Goal: Task Accomplishment & Management: Manage account settings

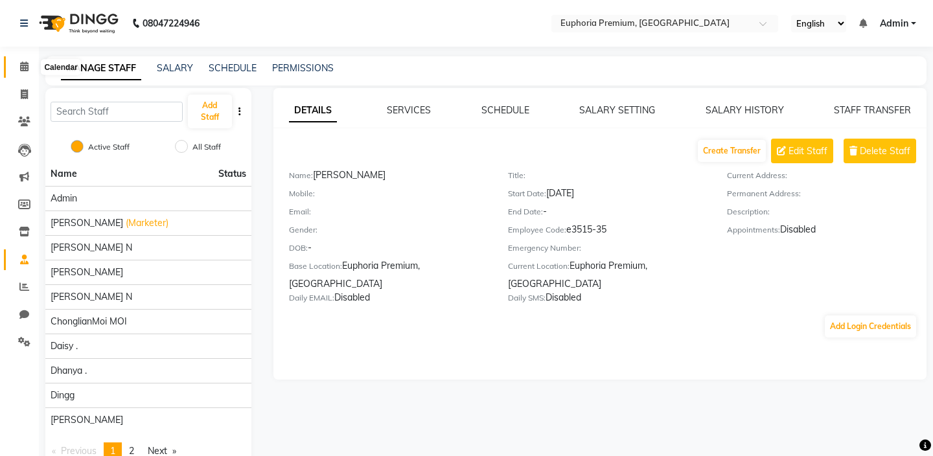
click at [25, 70] on icon at bounding box center [24, 67] width 8 height 10
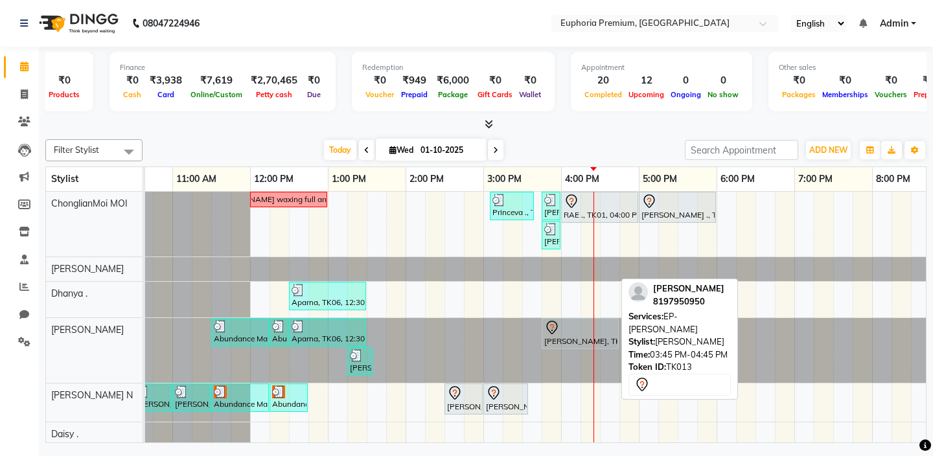
scroll to position [0, 308]
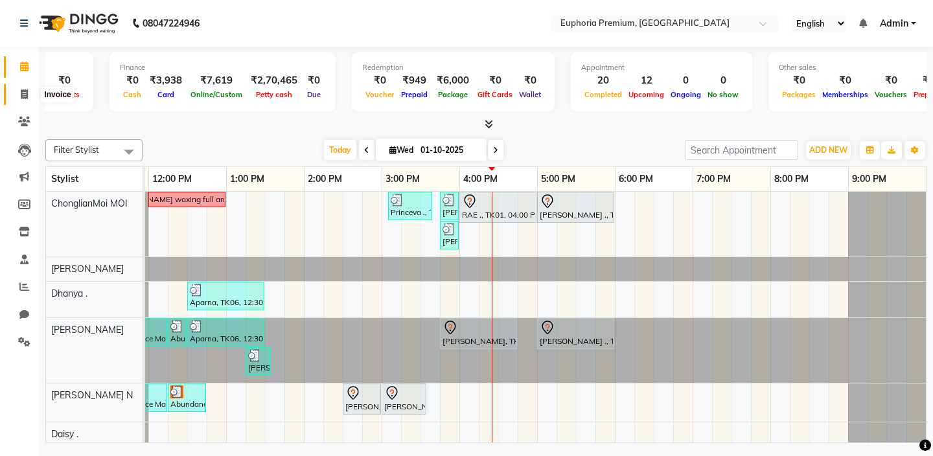
click at [22, 95] on icon at bounding box center [24, 94] width 7 height 10
select select "service"
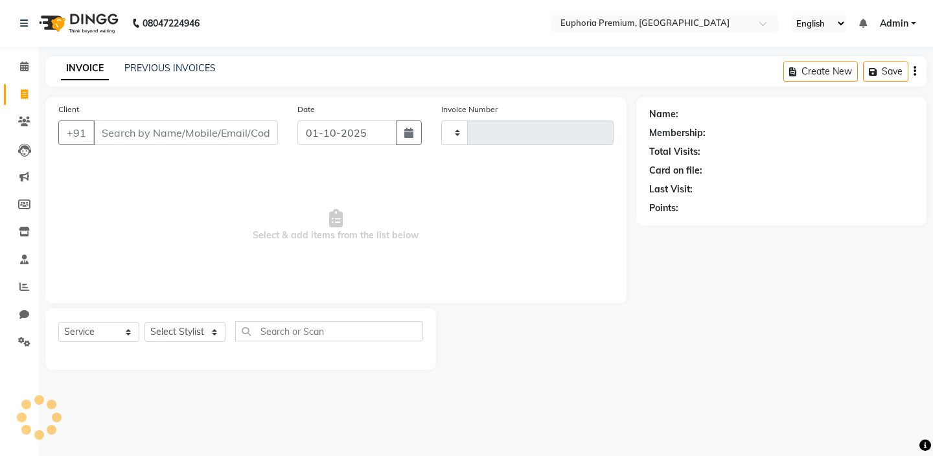
type input "3163"
select select "7925"
click at [164, 67] on link "PREVIOUS INVOICES" at bounding box center [169, 68] width 91 height 12
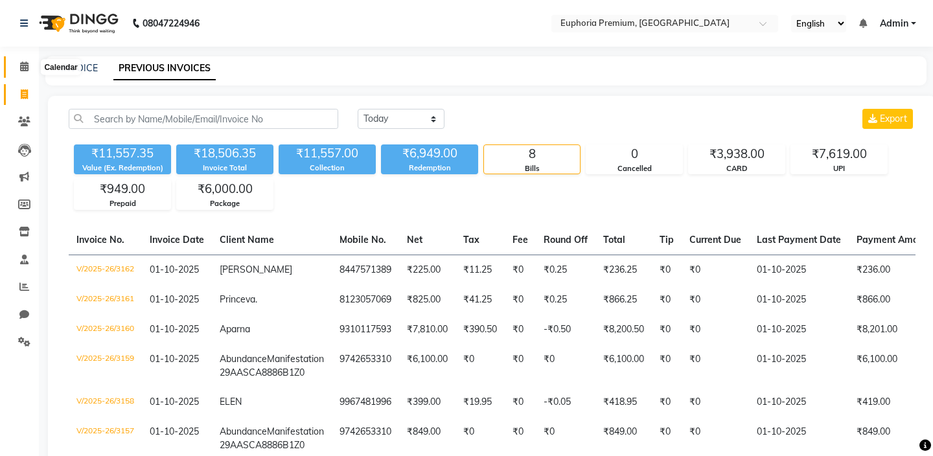
click at [20, 69] on icon at bounding box center [24, 67] width 8 height 10
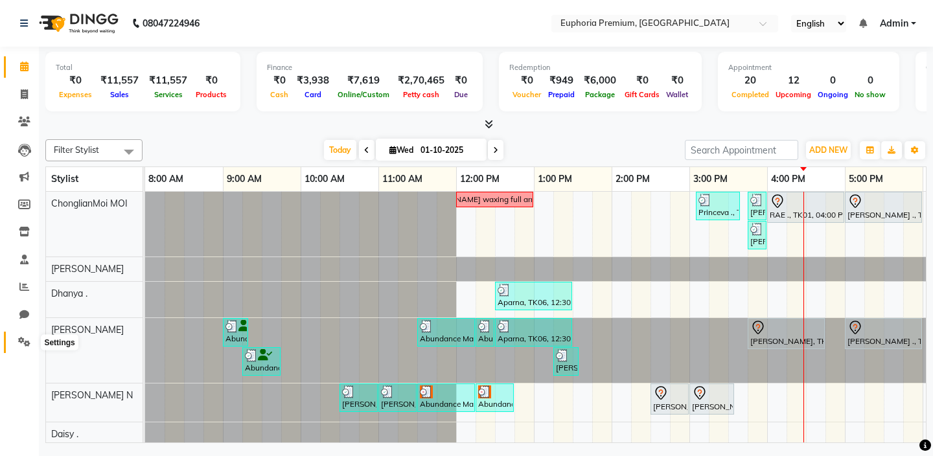
click at [29, 340] on icon at bounding box center [24, 342] width 12 height 10
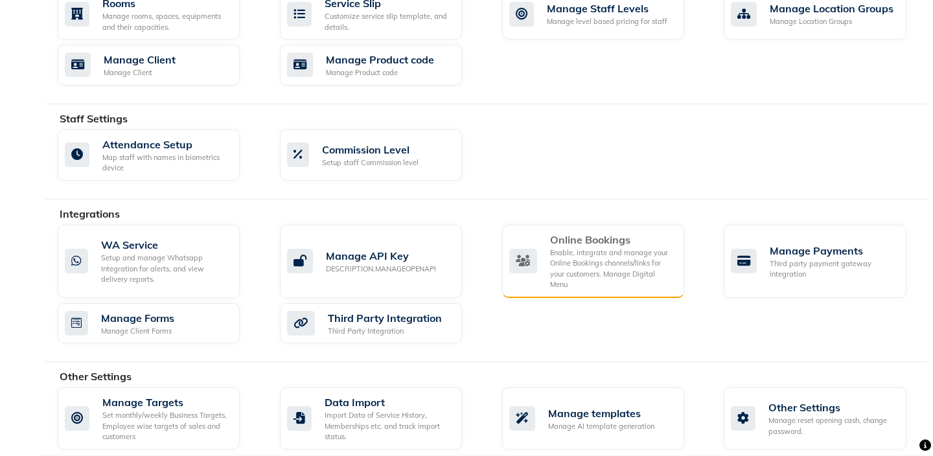
scroll to position [610, 0]
click at [574, 238] on div "Online Bookings" at bounding box center [612, 239] width 124 height 16
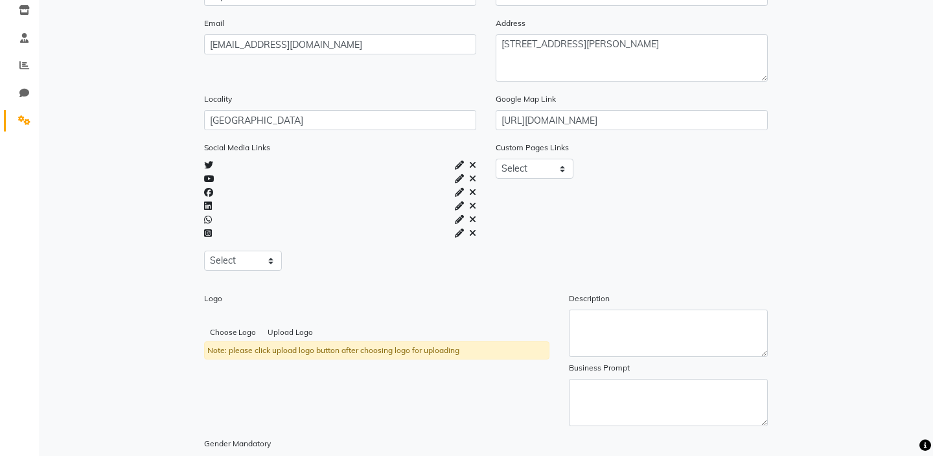
scroll to position [222, 0]
click at [240, 328] on button "Choose Logo" at bounding box center [233, 332] width 58 height 18
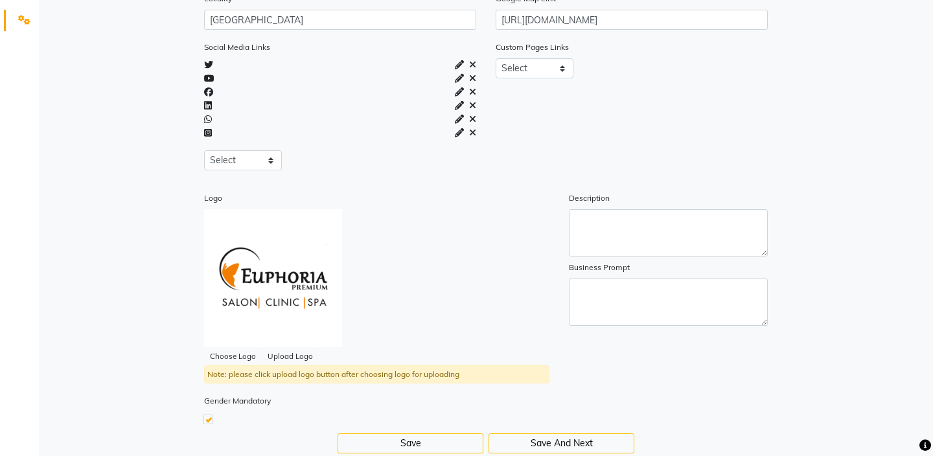
scroll to position [351, 0]
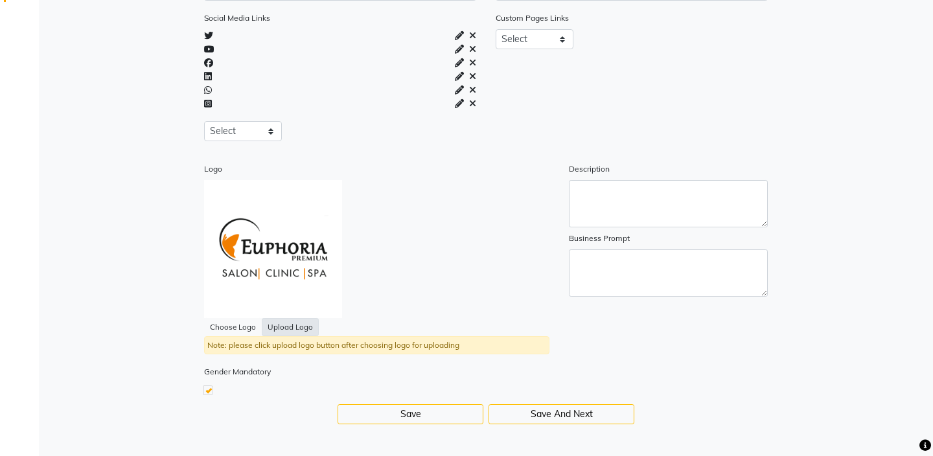
click at [288, 329] on button "Upload Logo" at bounding box center [290, 327] width 57 height 18
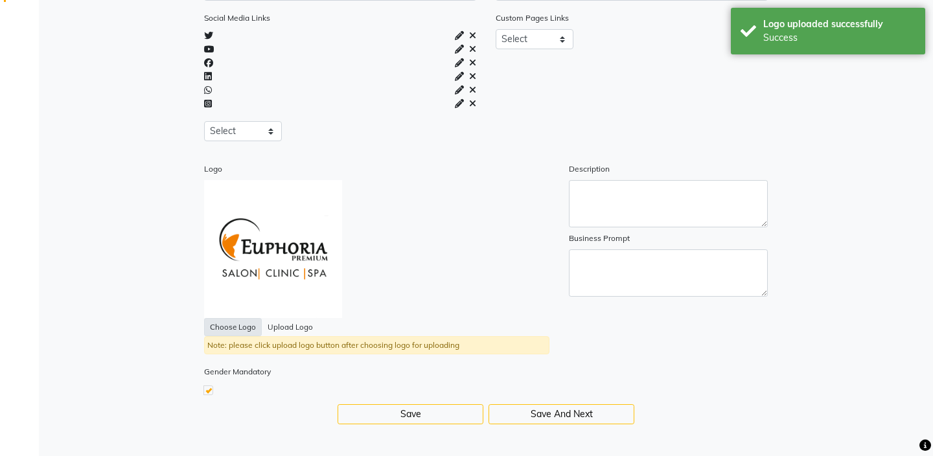
click at [227, 326] on button "Choose Logo" at bounding box center [233, 327] width 58 height 18
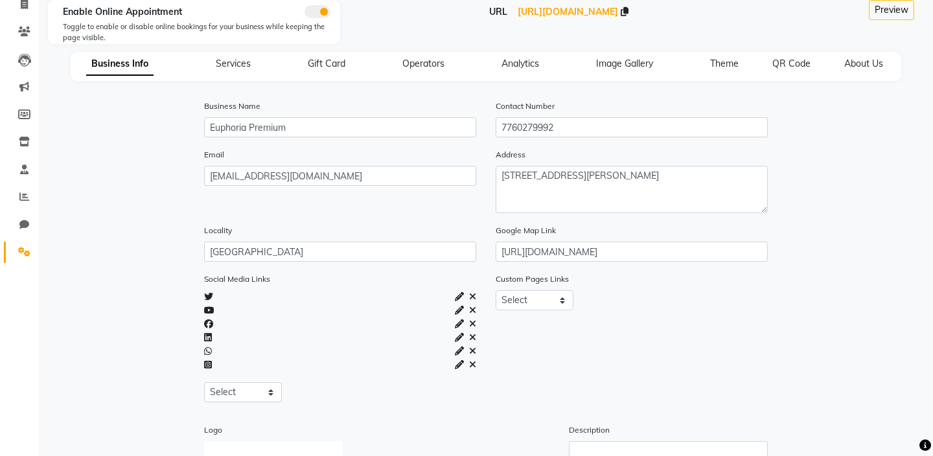
scroll to position [0, 0]
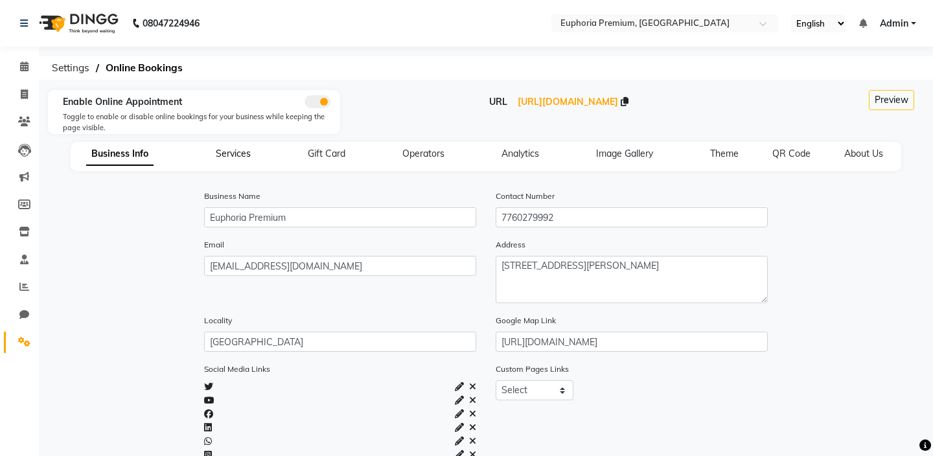
click at [241, 155] on span "Services" at bounding box center [233, 154] width 35 height 12
select select "15: 15"
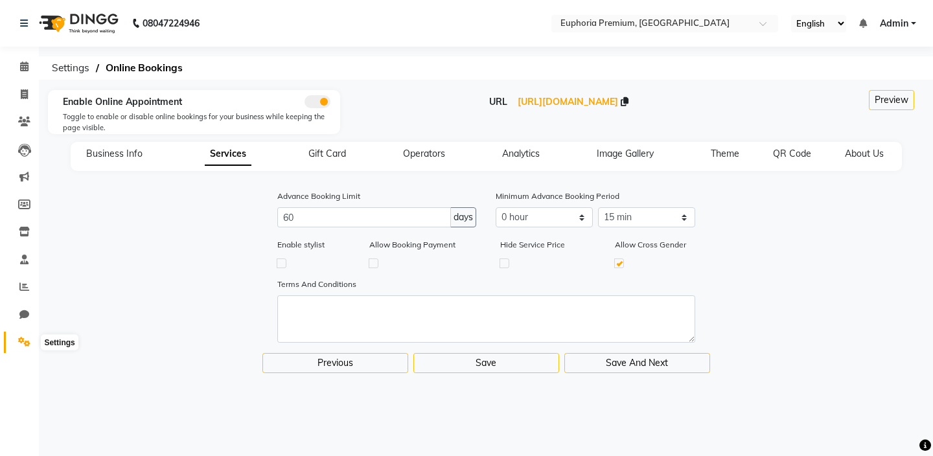
click at [26, 341] on icon at bounding box center [24, 342] width 12 height 10
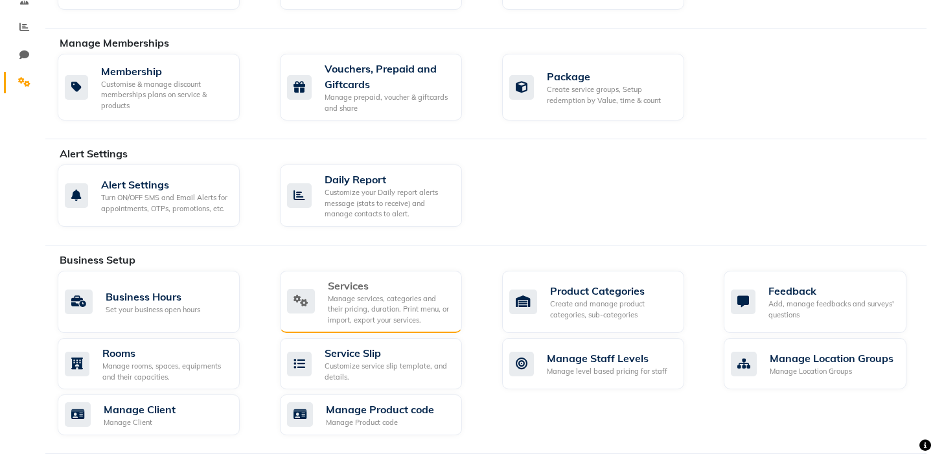
scroll to position [260, 0]
click at [381, 320] on div "Manage services, categories and their pricing, duration. Print menu, or import,…" at bounding box center [390, 309] width 124 height 32
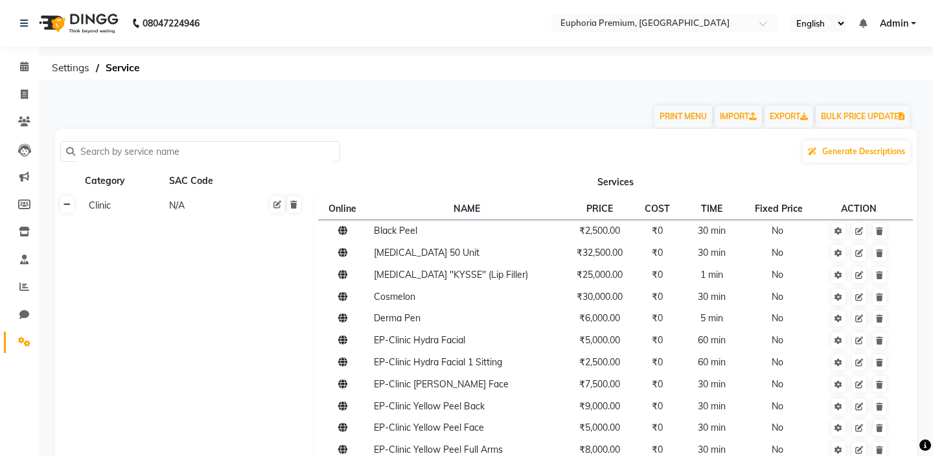
click at [69, 208] on icon at bounding box center [67, 205] width 7 height 8
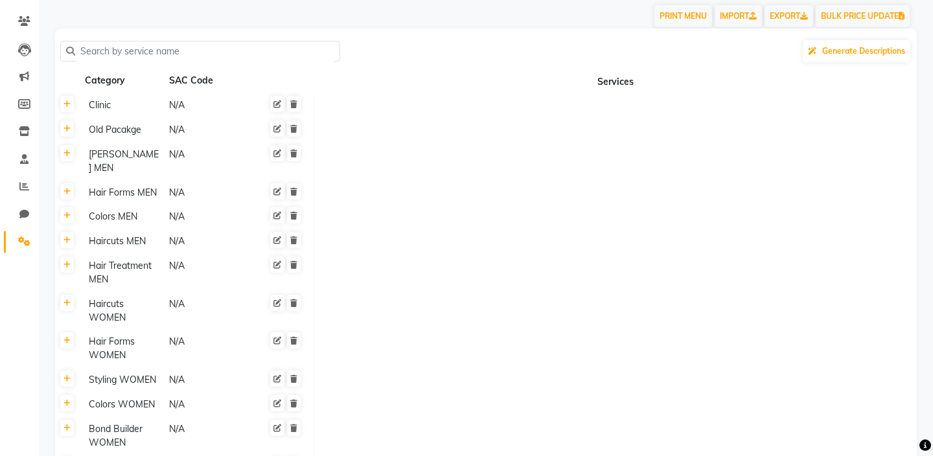
scroll to position [135, 0]
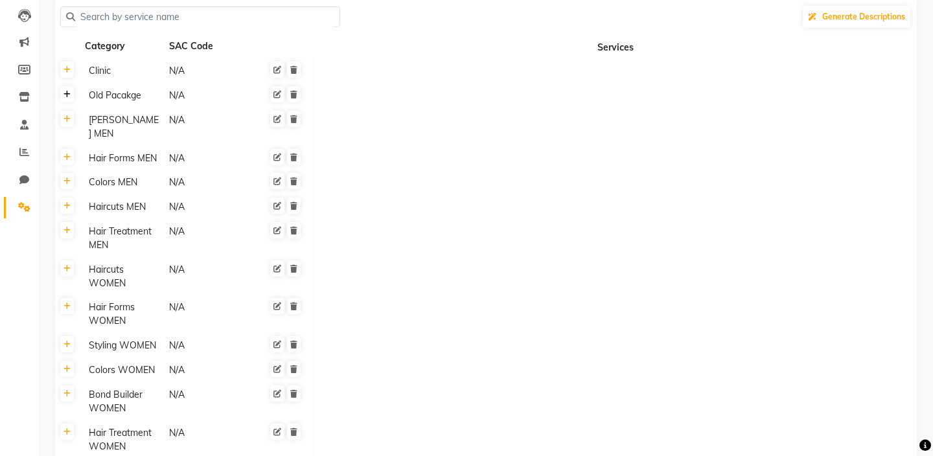
click at [64, 94] on icon at bounding box center [67, 95] width 7 height 8
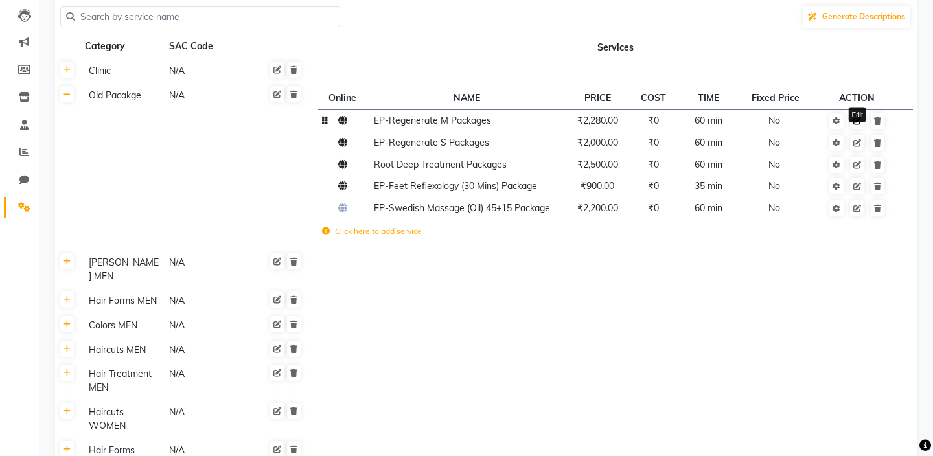
click at [858, 123] on icon at bounding box center [857, 121] width 8 height 8
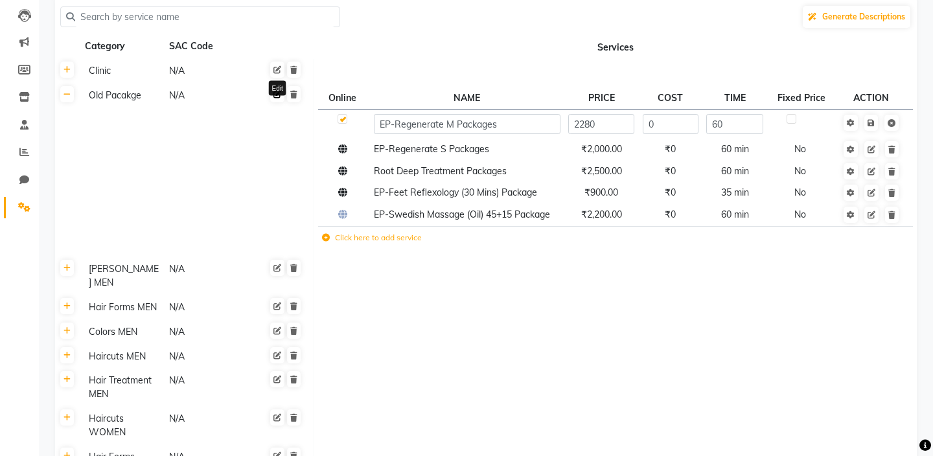
click at [277, 95] on icon at bounding box center [277, 95] width 8 height 8
click at [67, 100] on link at bounding box center [67, 94] width 14 height 16
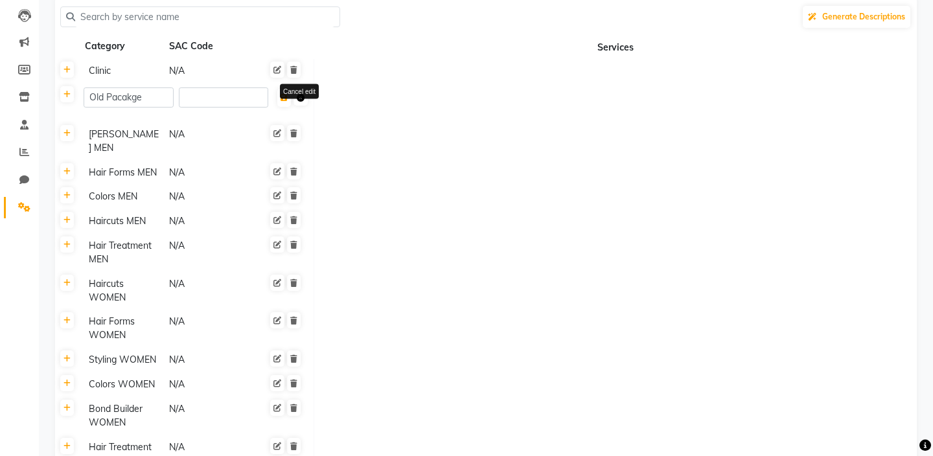
click at [303, 100] on icon at bounding box center [301, 98] width 8 height 8
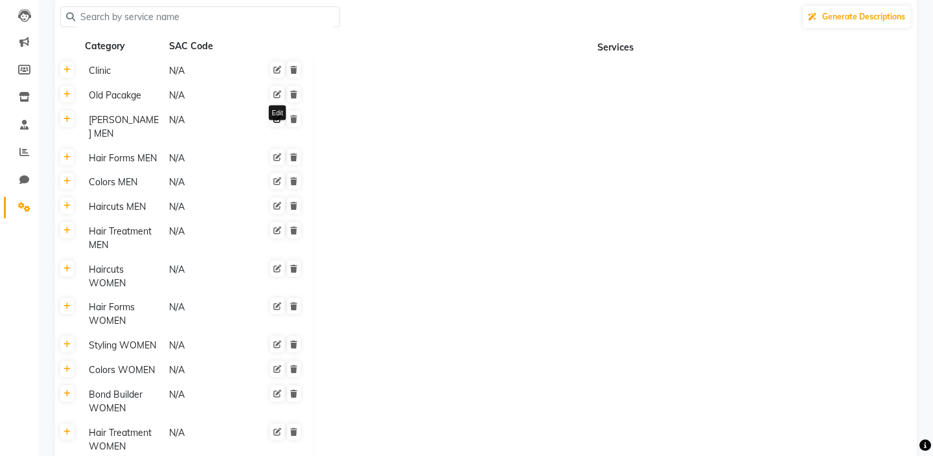
click at [280, 117] on icon at bounding box center [277, 119] width 8 height 8
click at [65, 121] on icon at bounding box center [67, 119] width 7 height 8
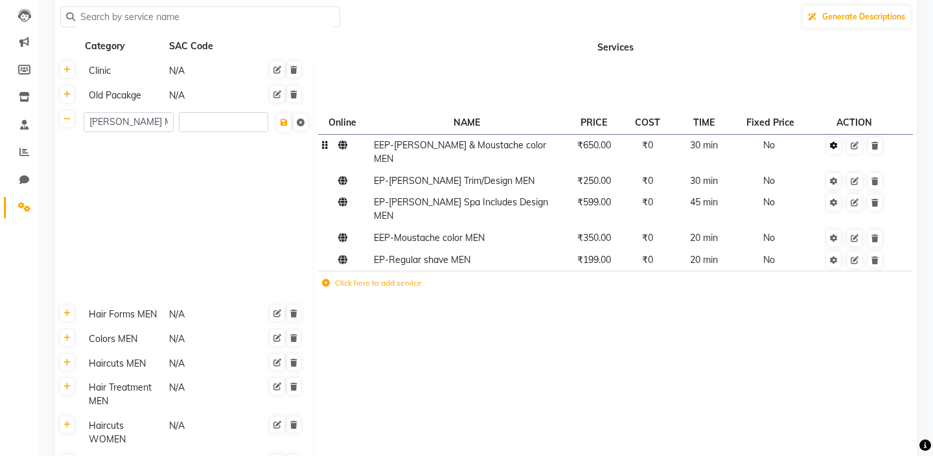
click at [833, 150] on icon at bounding box center [834, 146] width 8 height 8
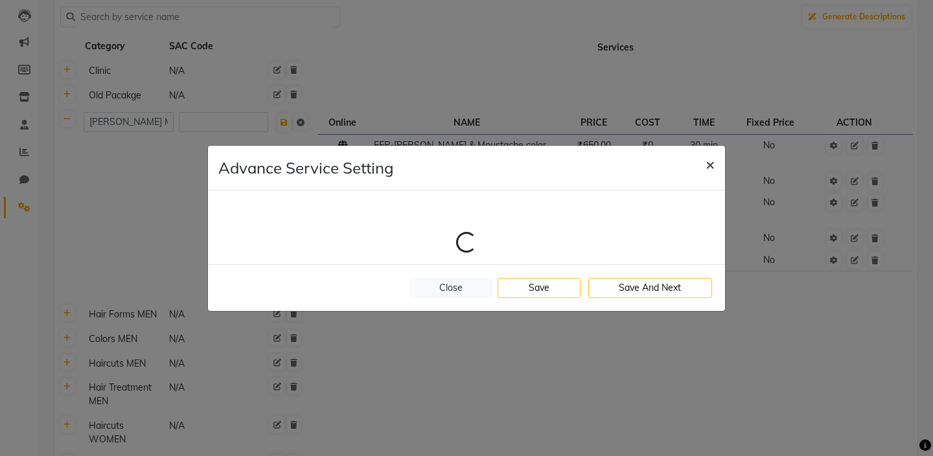
click at [710, 167] on span "×" at bounding box center [710, 163] width 9 height 19
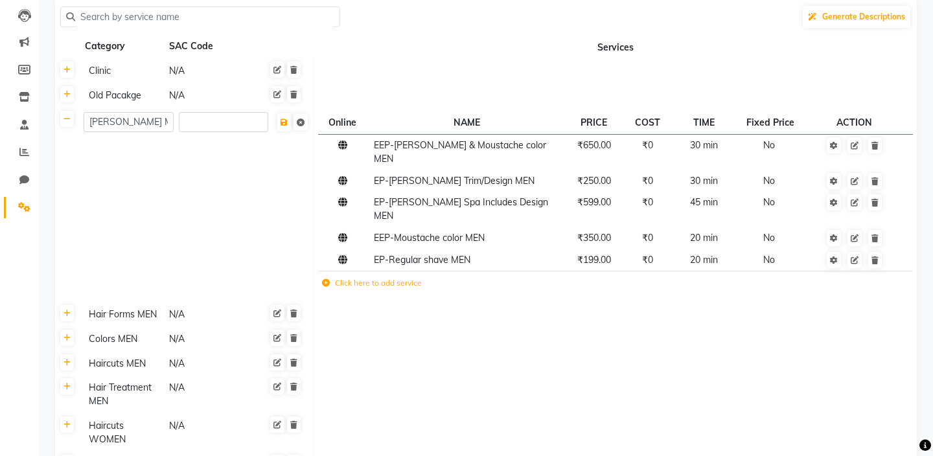
click at [351, 272] on td "Click here to add service" at bounding box center [494, 285] width 353 height 27
click at [353, 277] on label "Click here to add service" at bounding box center [372, 283] width 100 height 12
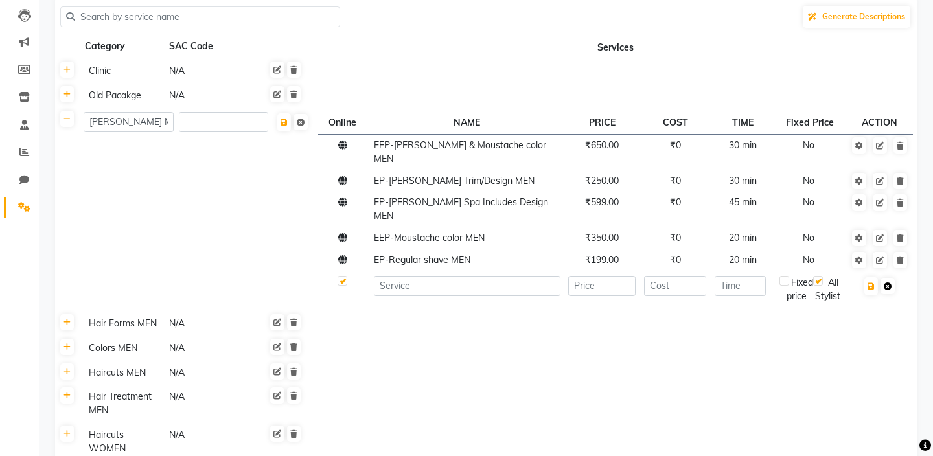
click at [888, 283] on icon at bounding box center [888, 287] width 8 height 8
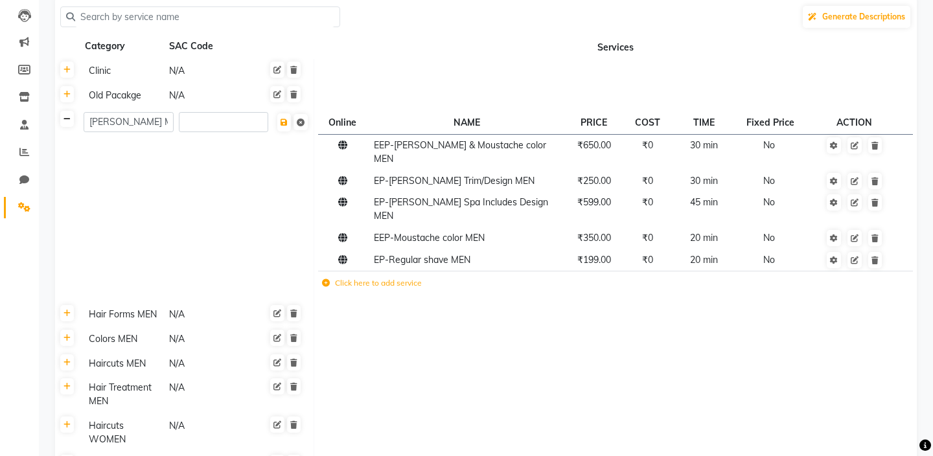
click at [65, 121] on icon at bounding box center [67, 119] width 7 height 8
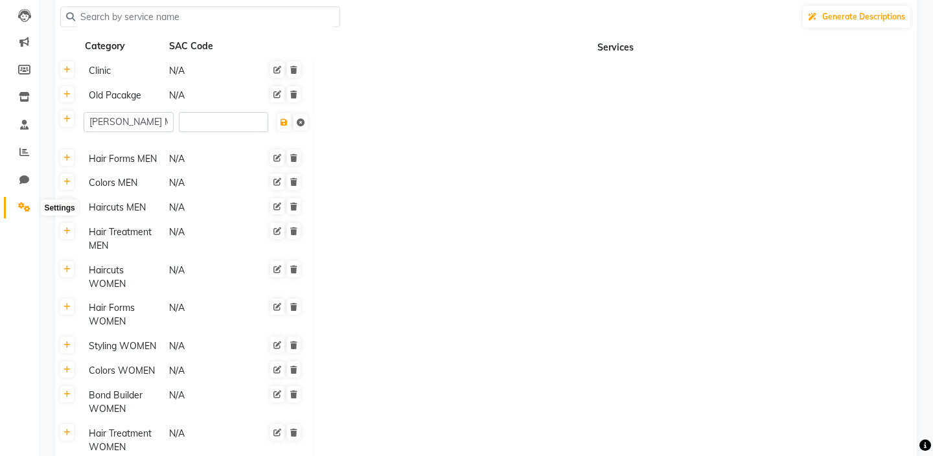
click at [16, 207] on span at bounding box center [24, 207] width 23 height 15
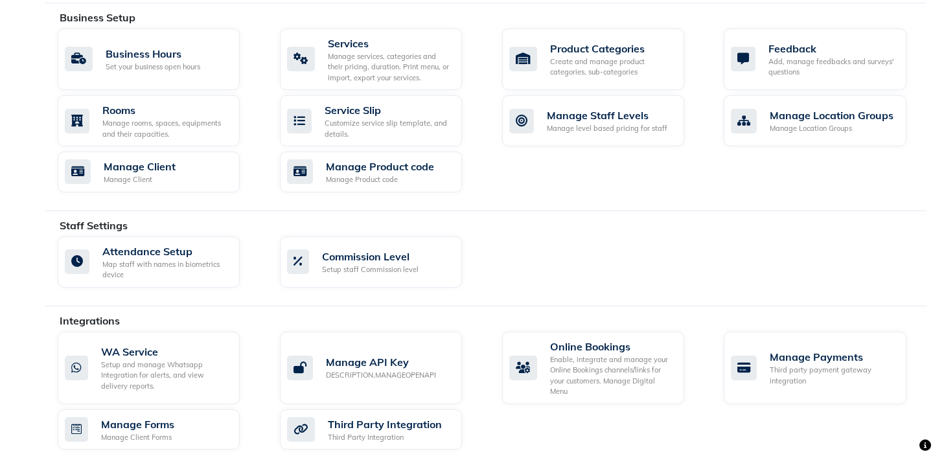
scroll to position [610, 0]
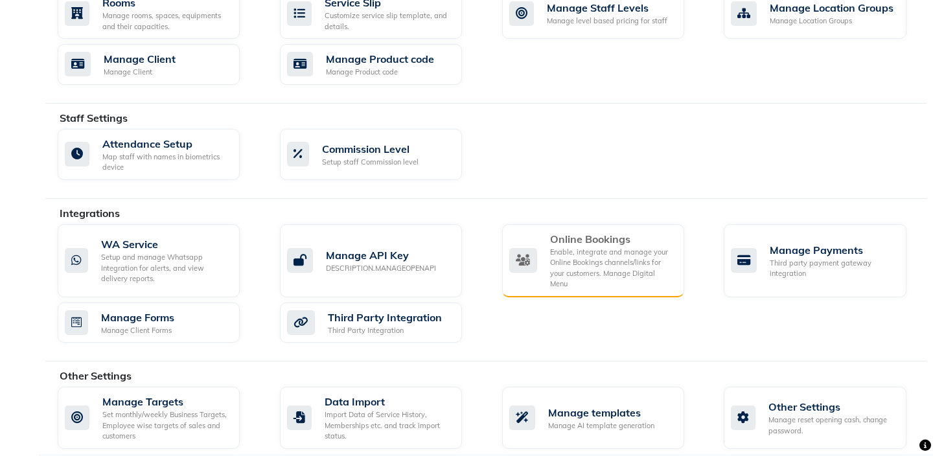
click at [583, 238] on div "Online Bookings" at bounding box center [612, 239] width 124 height 16
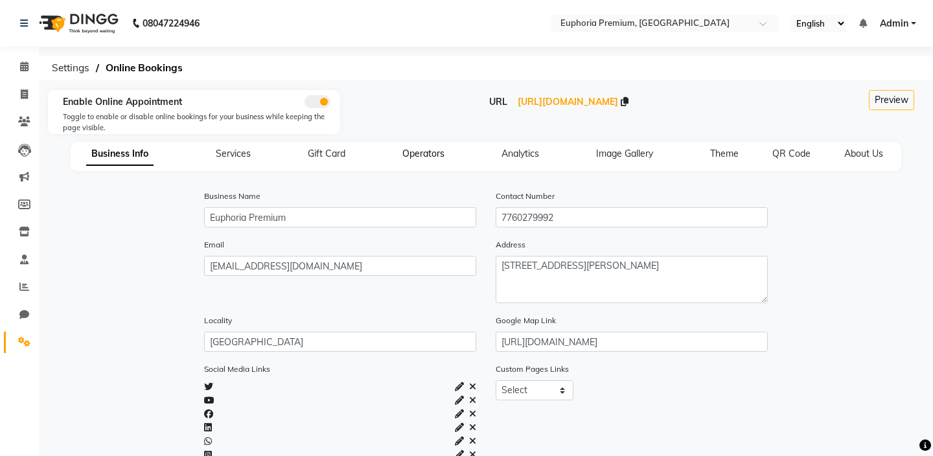
click at [424, 148] on span "Operators" at bounding box center [423, 154] width 42 height 12
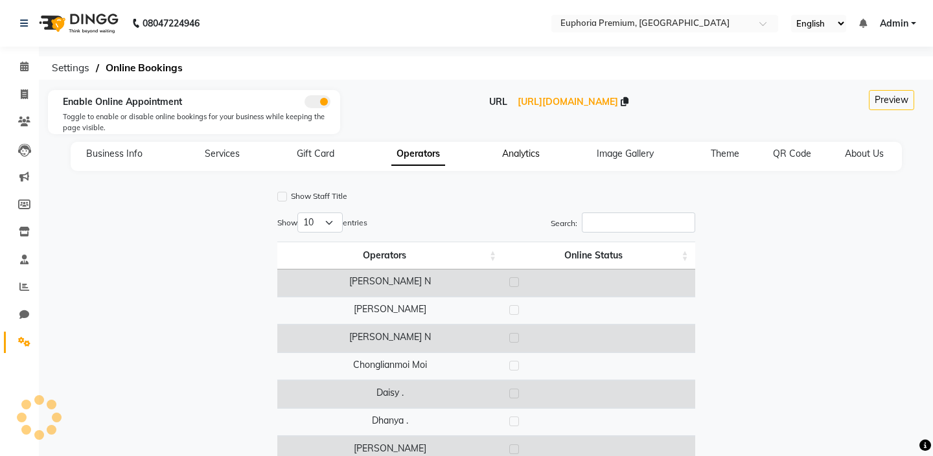
click at [522, 152] on span "Analytics" at bounding box center [521, 154] width 38 height 12
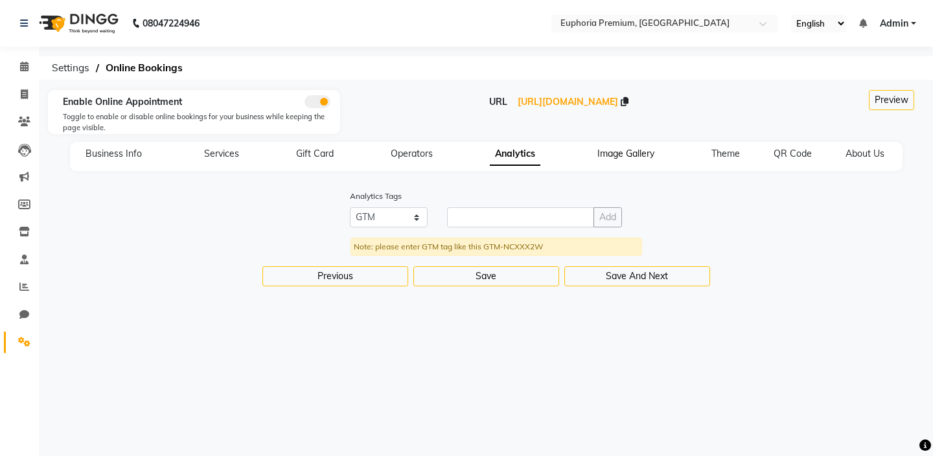
click at [624, 159] on span "Image Gallery" at bounding box center [625, 154] width 57 height 12
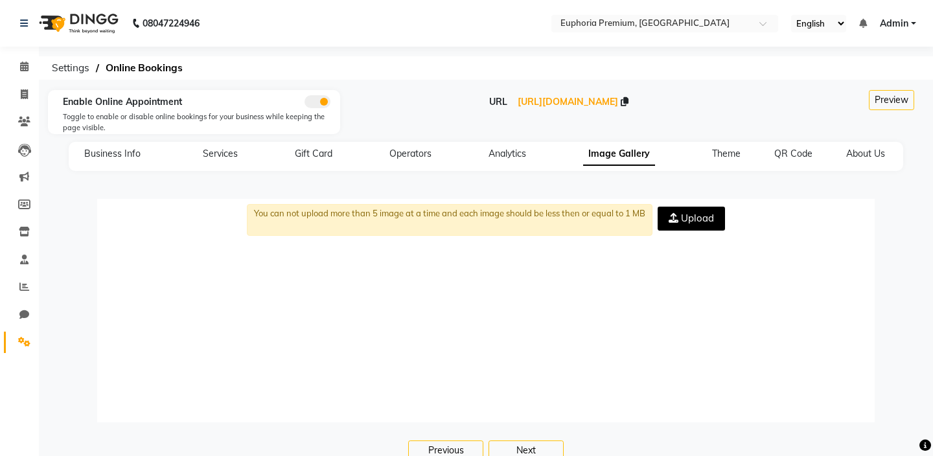
click at [741, 157] on div "Business Info Services Gift Card Operators Analytics Image Gallery Theme QR Cod…" at bounding box center [478, 154] width 819 height 14
click at [726, 151] on span "Theme" at bounding box center [726, 154] width 29 height 12
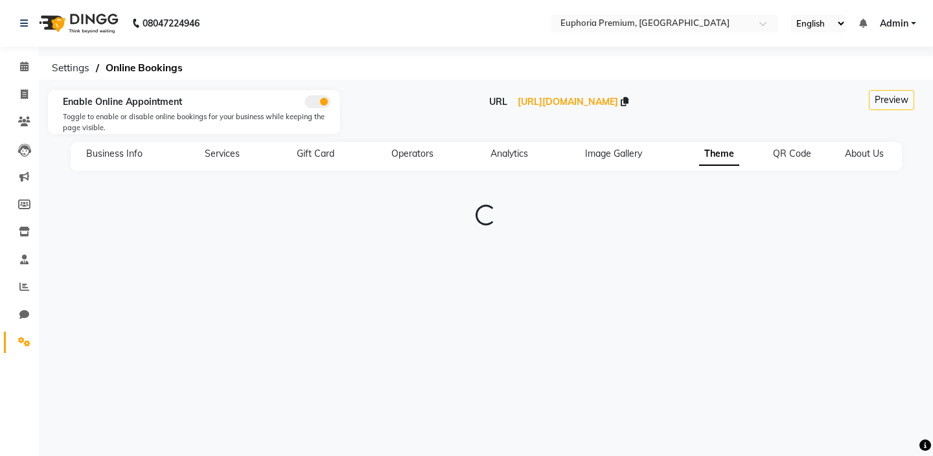
type input "#0f141a"
type input "#1e9cf1"
type input "#8dccf7"
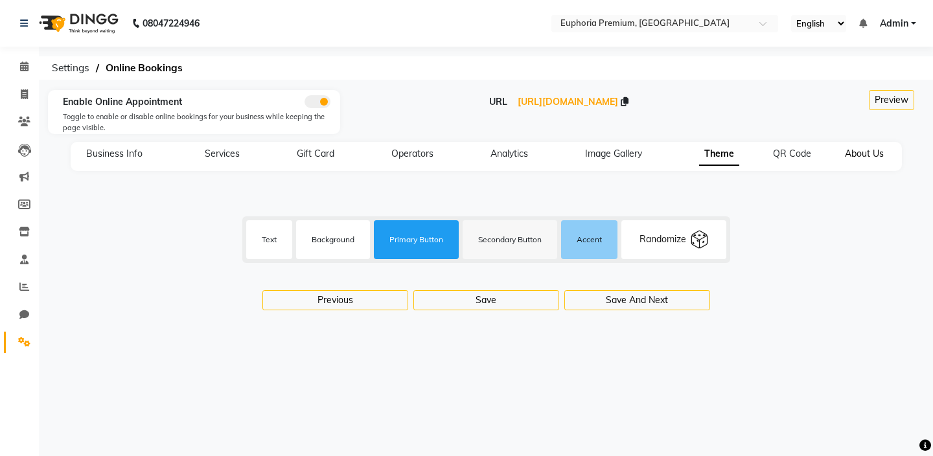
click at [859, 156] on span "About Us" at bounding box center [864, 154] width 39 height 12
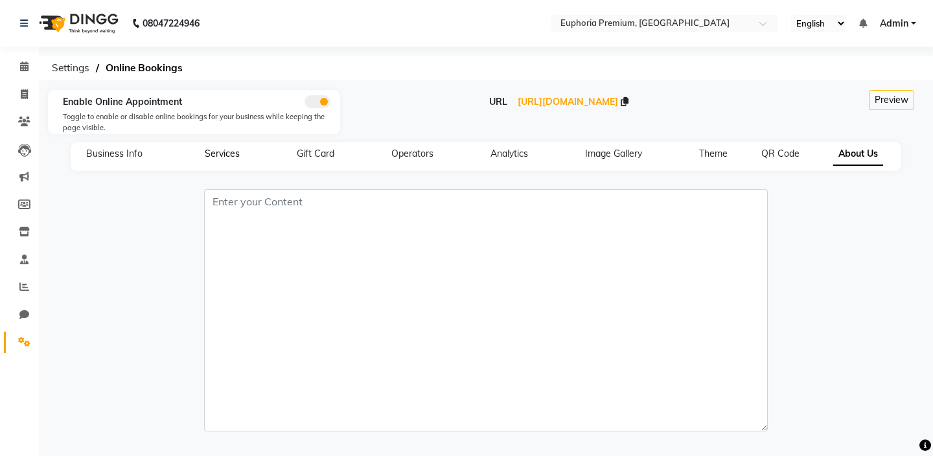
click at [223, 149] on span "Services" at bounding box center [222, 154] width 35 height 12
select select "15: 15"
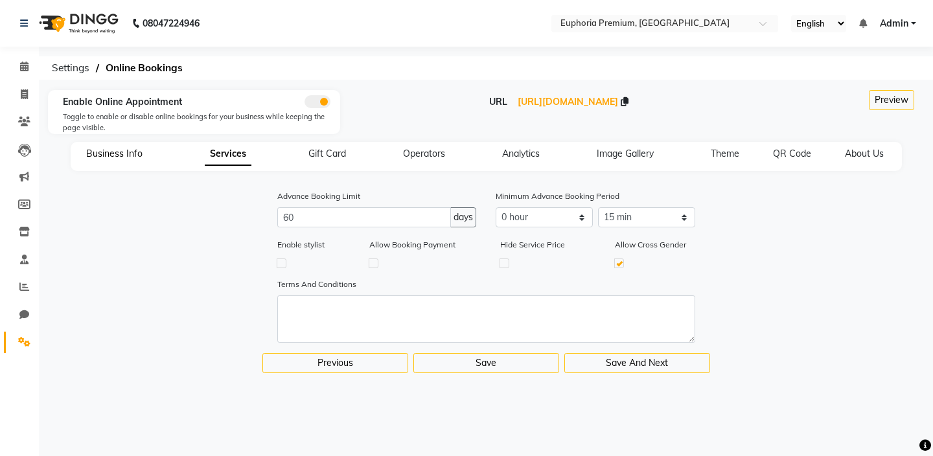
click at [111, 156] on span "Business Info" at bounding box center [114, 154] width 56 height 12
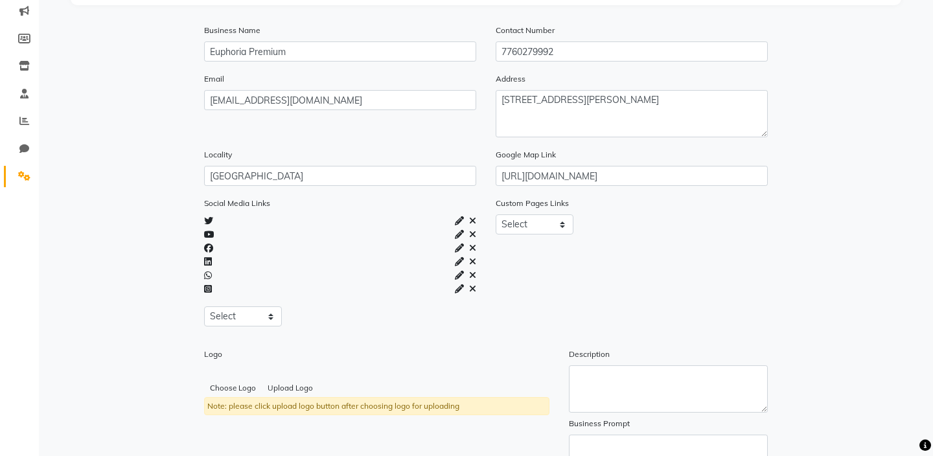
scroll to position [168, 0]
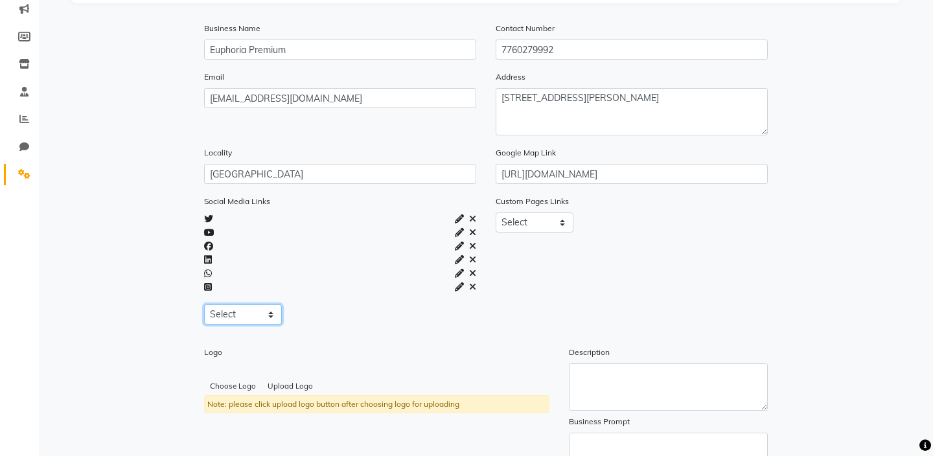
click at [271, 314] on select "Select Facebook Instagram Linkedin Twitter Whatsapp Youtube" at bounding box center [243, 315] width 78 height 20
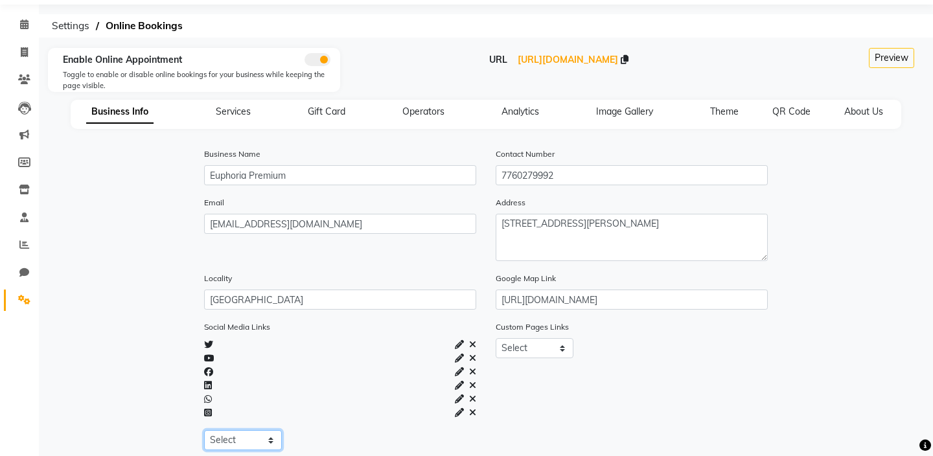
scroll to position [41, 0]
click at [25, 299] on icon at bounding box center [24, 301] width 12 height 10
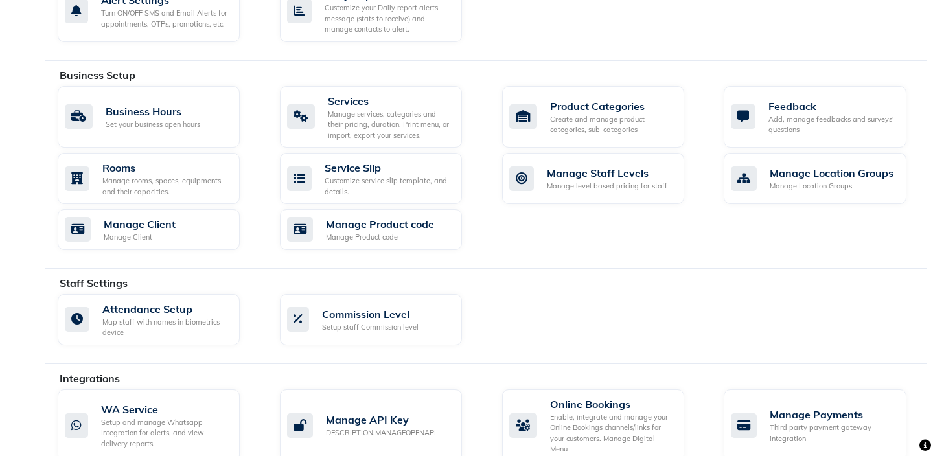
scroll to position [450, 0]
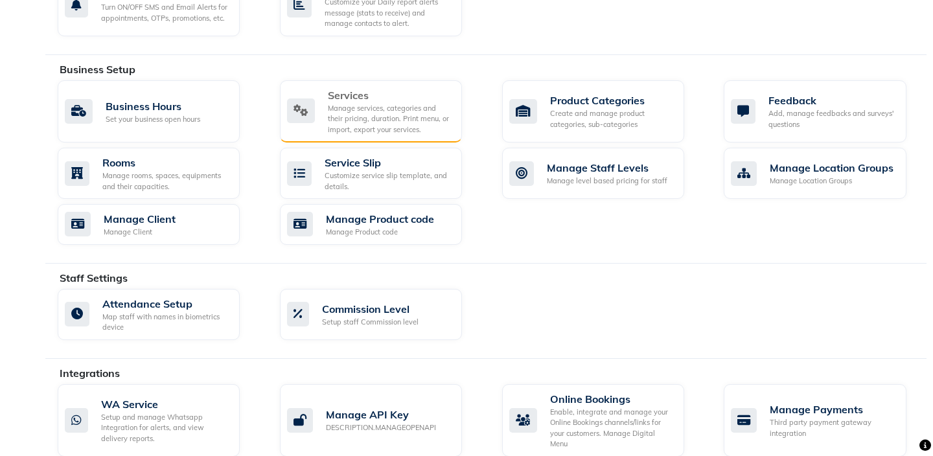
click at [362, 103] on div "Manage services, categories and their pricing, duration. Print menu, or import,…" at bounding box center [390, 119] width 124 height 32
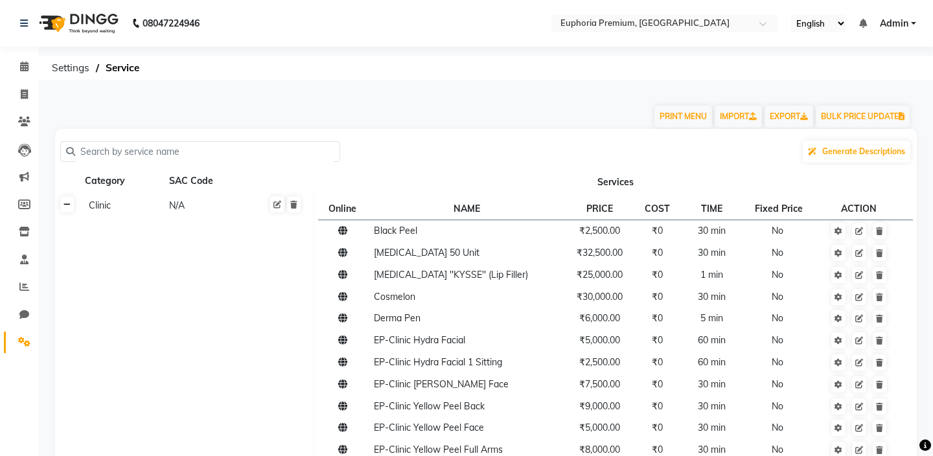
click at [71, 205] on link at bounding box center [67, 204] width 14 height 16
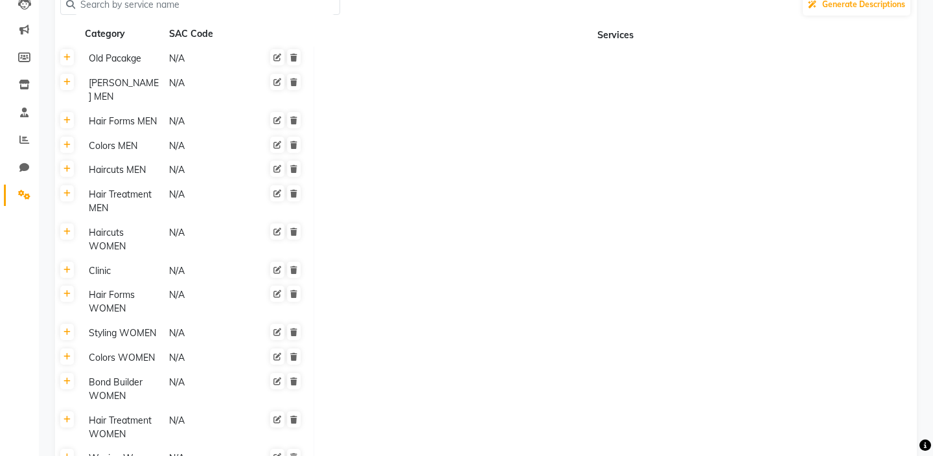
scroll to position [156, 0]
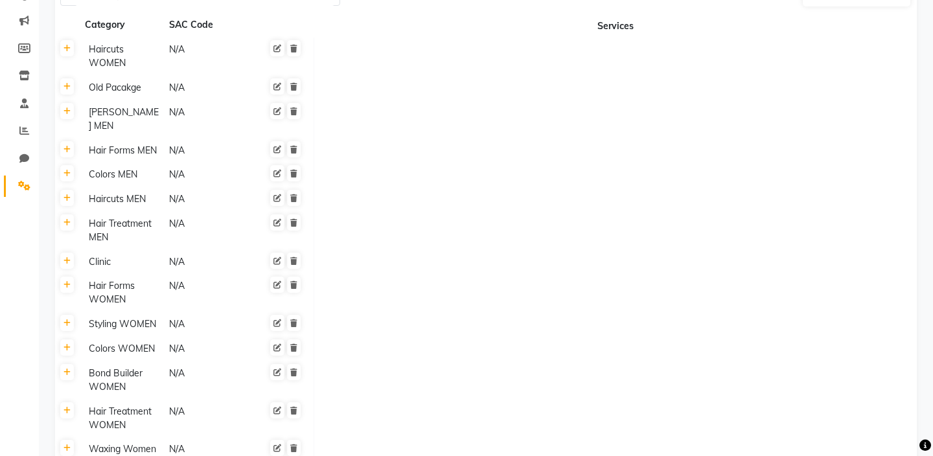
click at [108, 59] on div "Haircuts WOMEN" at bounding box center [123, 56] width 79 height 30
click at [127, 71] on div "Haircuts WOMEN" at bounding box center [196, 56] width 225 height 30
click at [340, 93] on td at bounding box center [615, 88] width 603 height 25
click at [303, 50] on icon at bounding box center [301, 52] width 8 height 8
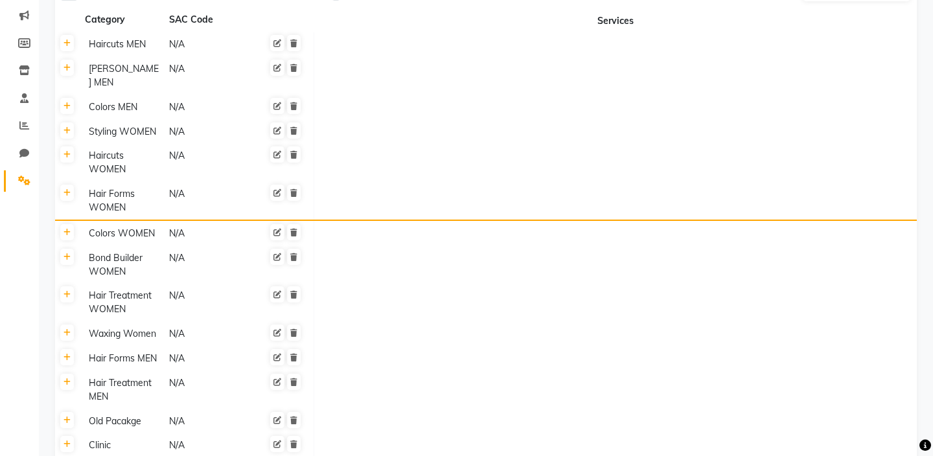
drag, startPoint x: 113, startPoint y: 220, endPoint x: 111, endPoint y: 170, distance: 49.3
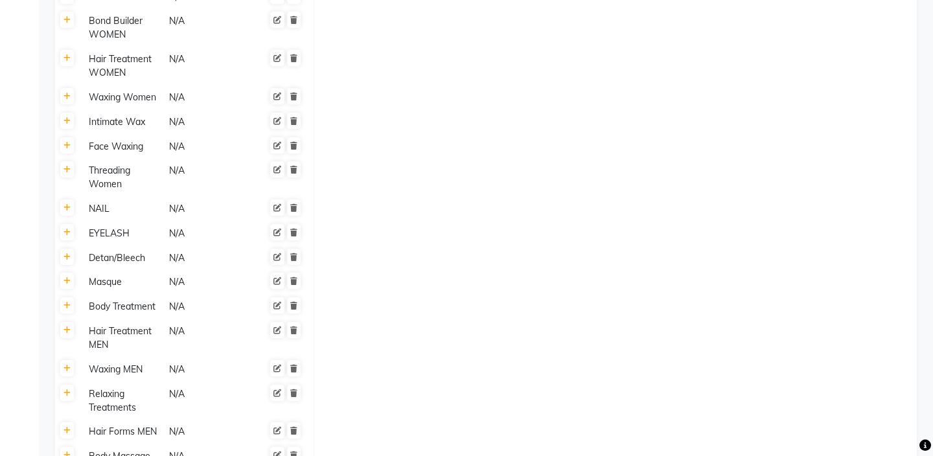
scroll to position [429, 0]
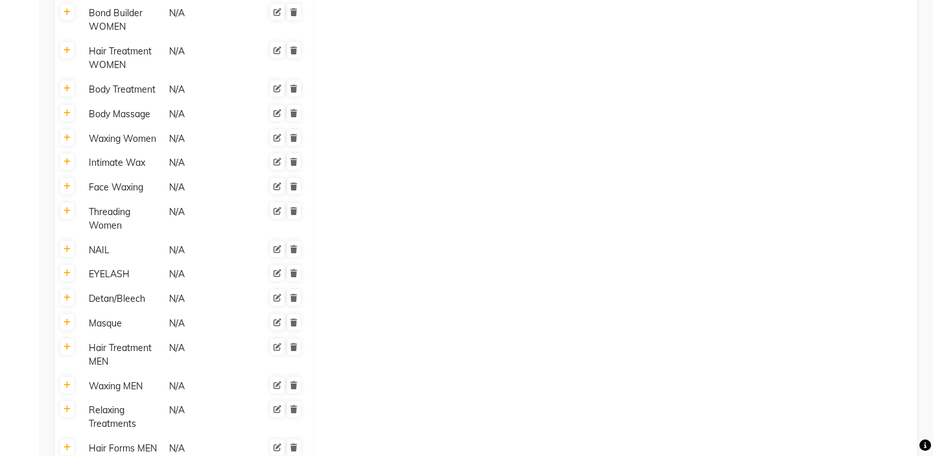
click at [110, 291] on div "Detan/Bleech" at bounding box center [123, 299] width 79 height 16
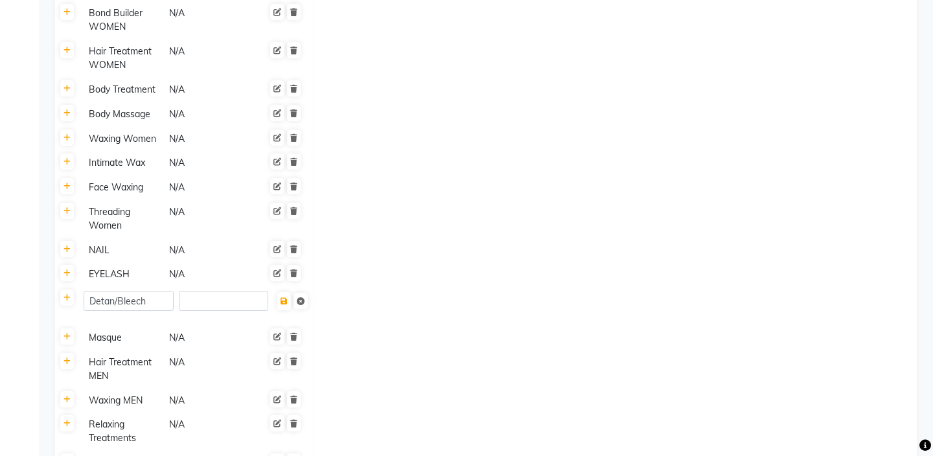
click at [141, 310] on td "Detan/Bleech" at bounding box center [197, 306] width 234 height 39
click at [489, 308] on td at bounding box center [615, 306] width 603 height 39
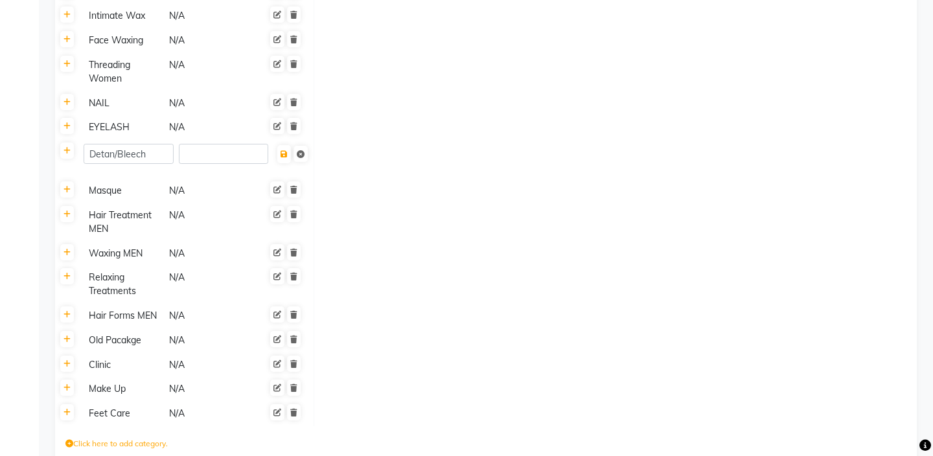
scroll to position [586, 0]
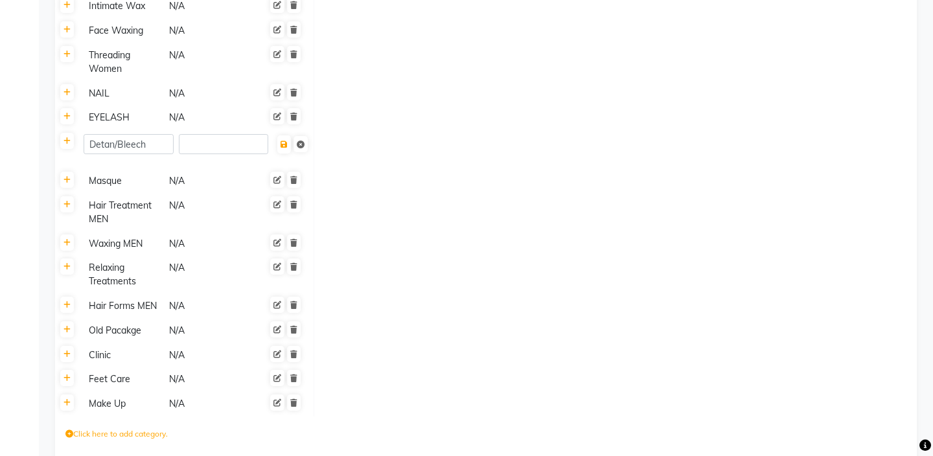
click at [159, 272] on div "Relaxing Treatments" at bounding box center [123, 275] width 79 height 30
click at [153, 274] on div "Relaxing Treatments" at bounding box center [196, 275] width 225 height 30
click at [503, 319] on td at bounding box center [615, 331] width 603 height 25
click at [303, 266] on icon at bounding box center [301, 270] width 8 height 8
click at [303, 141] on icon at bounding box center [301, 145] width 8 height 8
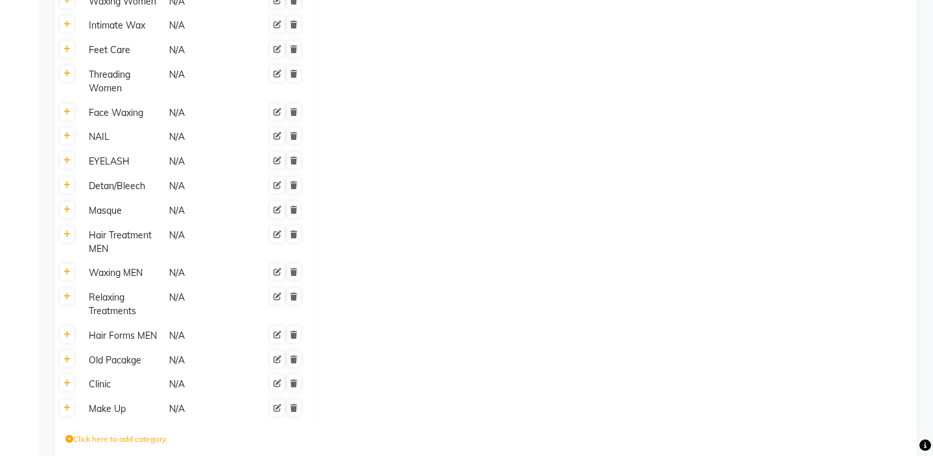
scroll to position [617, 0]
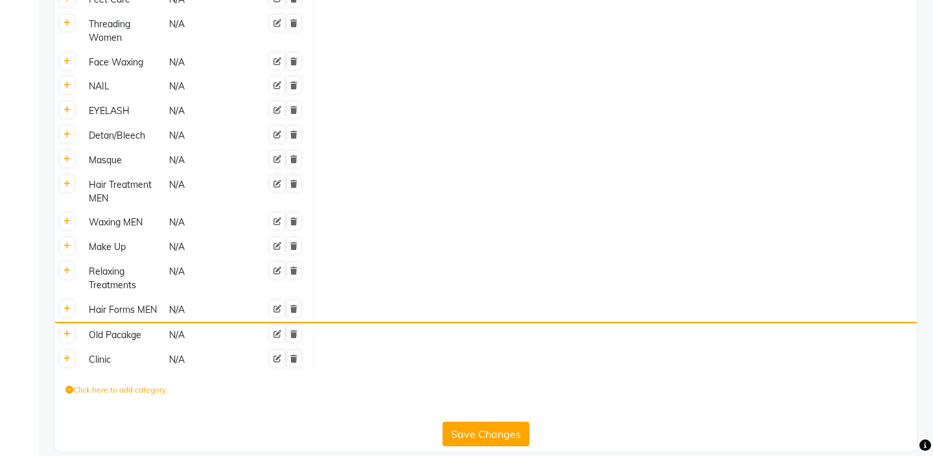
drag, startPoint x: 119, startPoint y: 209, endPoint x: 122, endPoint y: 306, distance: 97.9
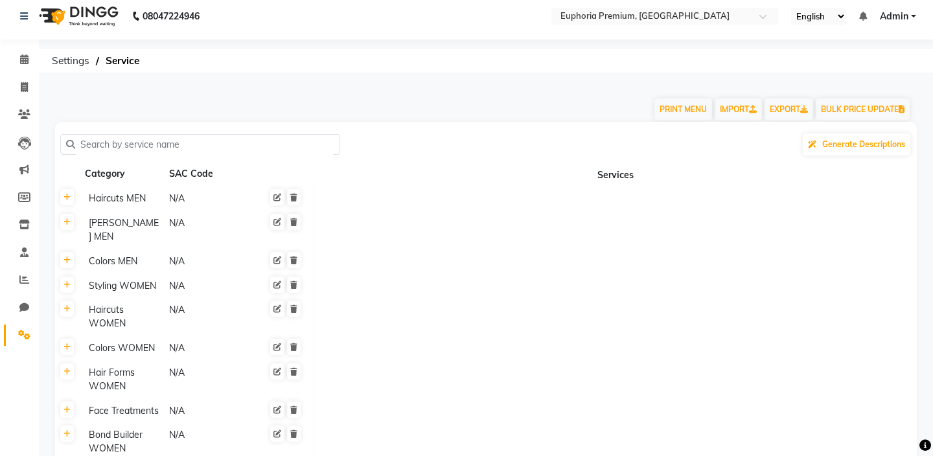
scroll to position [0, 0]
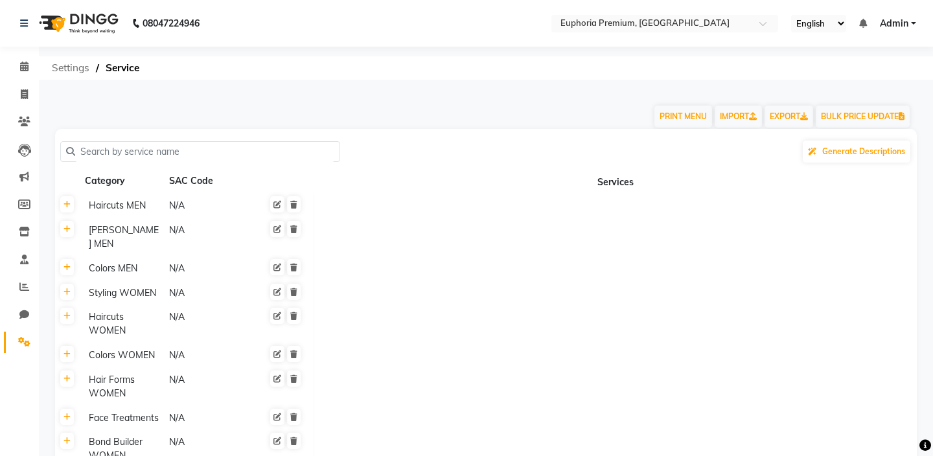
click at [75, 65] on span "Settings" at bounding box center [70, 67] width 51 height 23
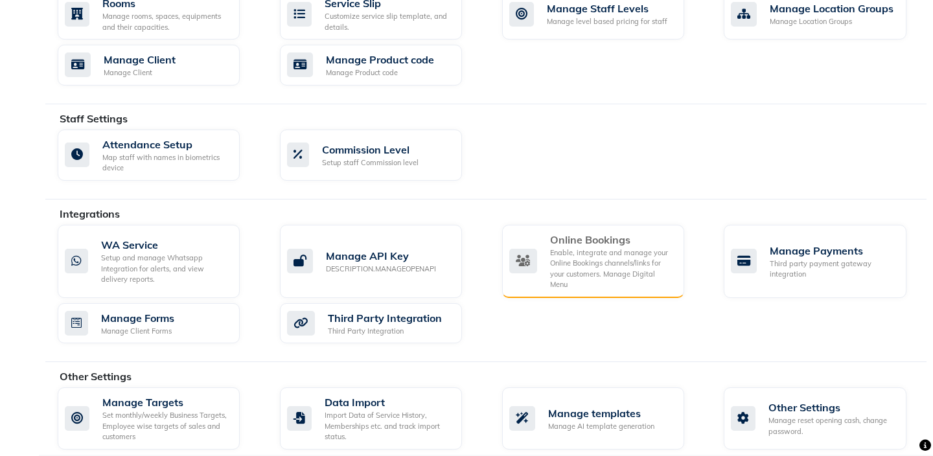
scroll to position [610, 0]
click at [616, 242] on div "Online Bookings" at bounding box center [612, 239] width 124 height 16
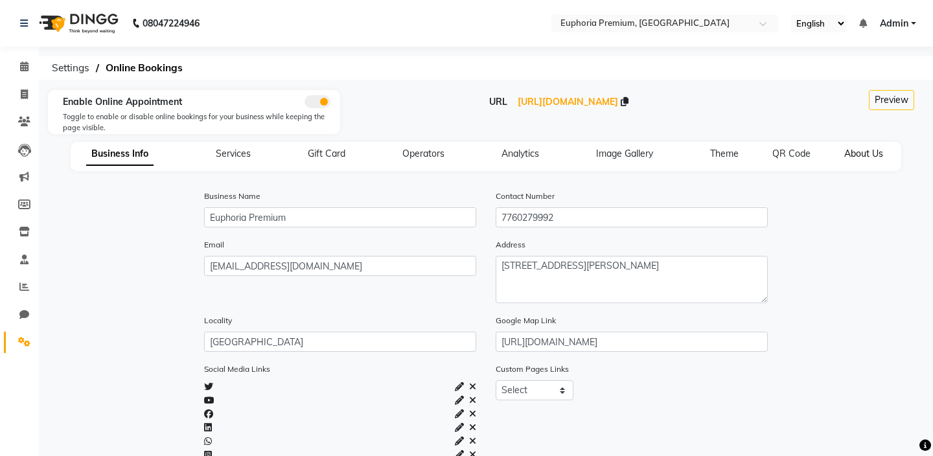
click at [858, 153] on span "About Us" at bounding box center [863, 154] width 39 height 12
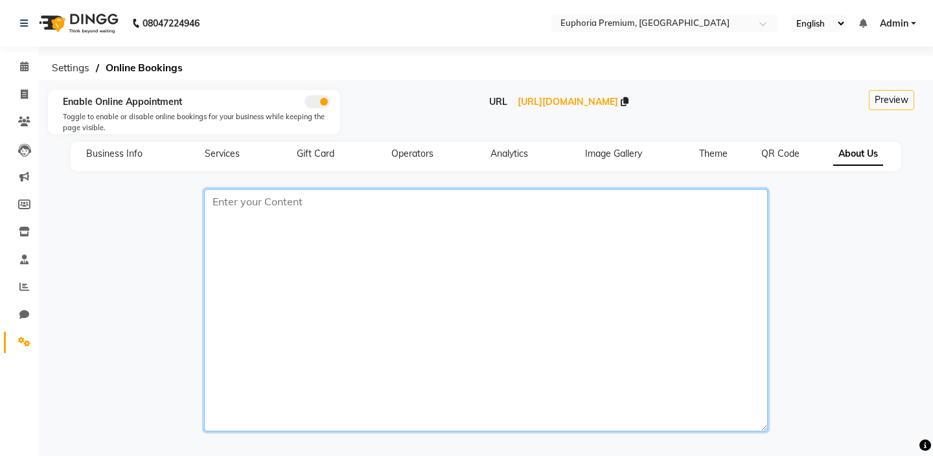
click at [307, 207] on textarea at bounding box center [486, 310] width 564 height 242
paste textarea "Welcome to Euphoria Premium Salon, where beauty meets luxury and every guest is…"
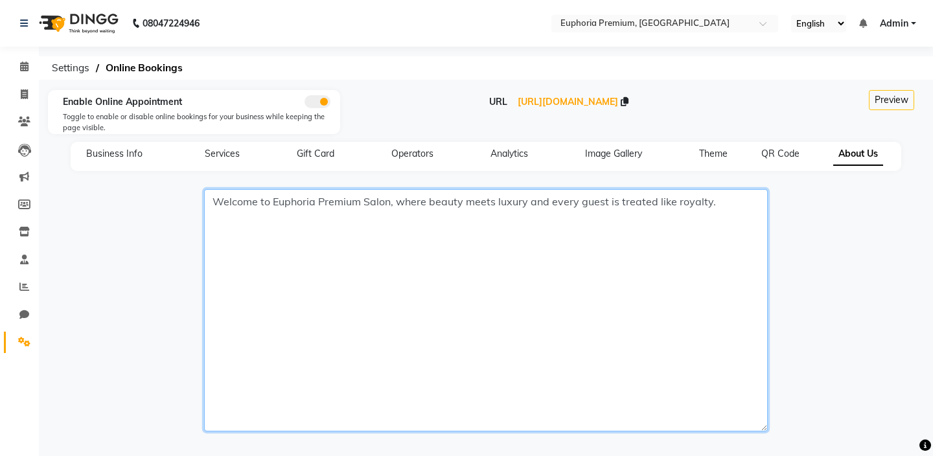
scroll to position [54, 0]
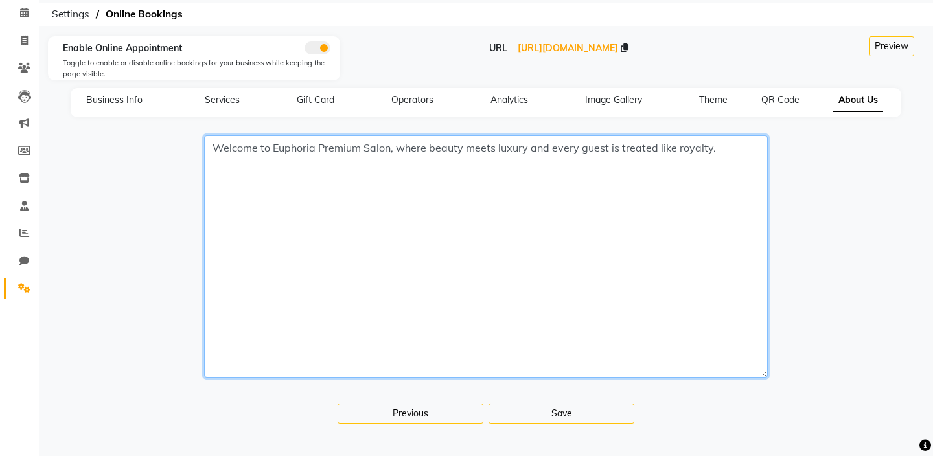
paste textarea "At [GEOGRAPHIC_DATA], we believe that a salon experience should be more than ju…"
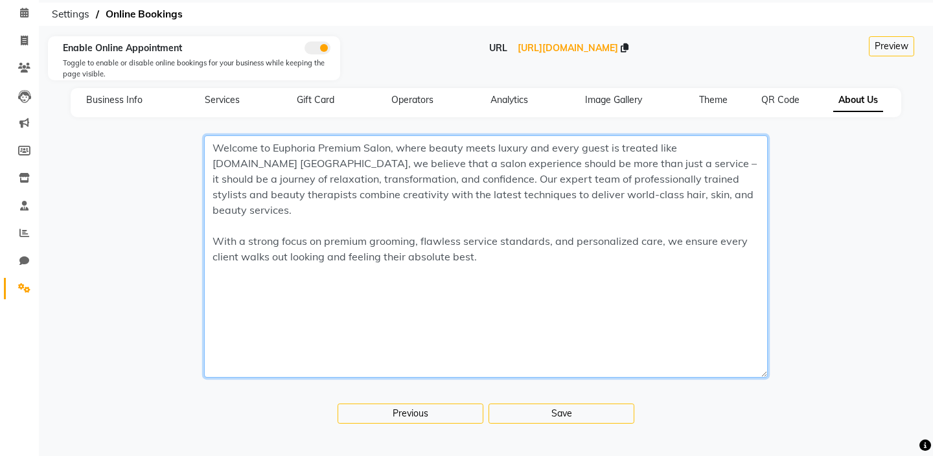
click at [710, 146] on textarea "Welcome to Euphoria Premium Salon, where beauty meets luxury and every guest is…" at bounding box center [486, 256] width 564 height 242
click at [566, 246] on textarea "Welcome to Euphoria Premium Salon, where beauty meets luxury and every guest is…" at bounding box center [486, 256] width 564 height 242
click at [710, 150] on textarea "Welcome to Euphoria Premium Salon, where beauty meets luxury and every guest is…" at bounding box center [486, 256] width 564 height 242
type textarea "Welcome to Euphoria Premium Salon, where beauty meets luxury and every guest is…"
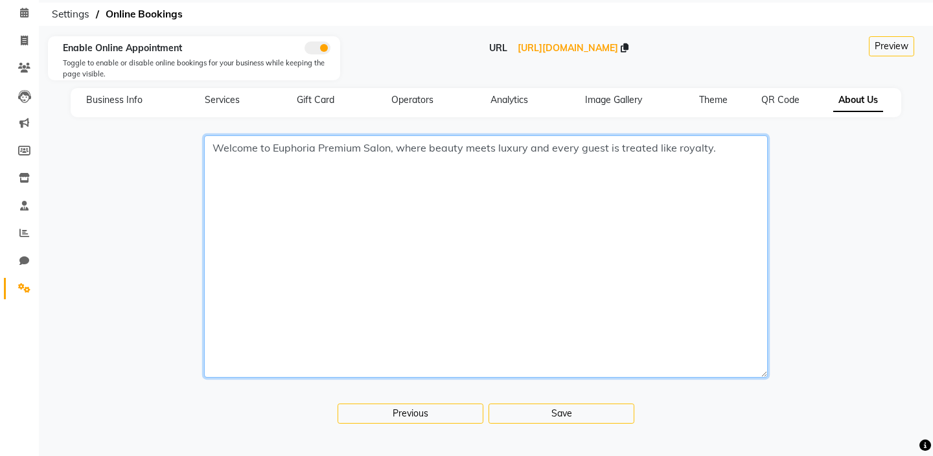
click at [615, 172] on textarea "Welcome to Euphoria Premium Salon, where beauty meets luxury and every guest is…" at bounding box center [486, 256] width 564 height 242
paste textarea "Welcome to Euphoria Premium Salon, where beauty meets luxury and every guest is…"
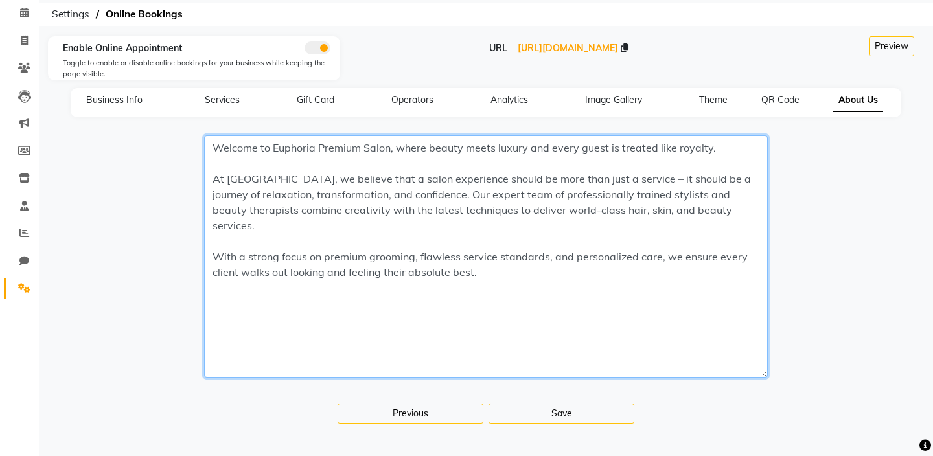
drag, startPoint x: 211, startPoint y: 145, endPoint x: 529, endPoint y: 288, distance: 349.5
click at [529, 288] on textarea "Welcome to Euphoria Premium Salon, where beauty meets luxury and every guest is…" at bounding box center [486, 256] width 564 height 242
paste textarea "Lo Ipsumdol Sitamet Conse, adipis el sed doei t incidid – ut’l e dolorem, al en…"
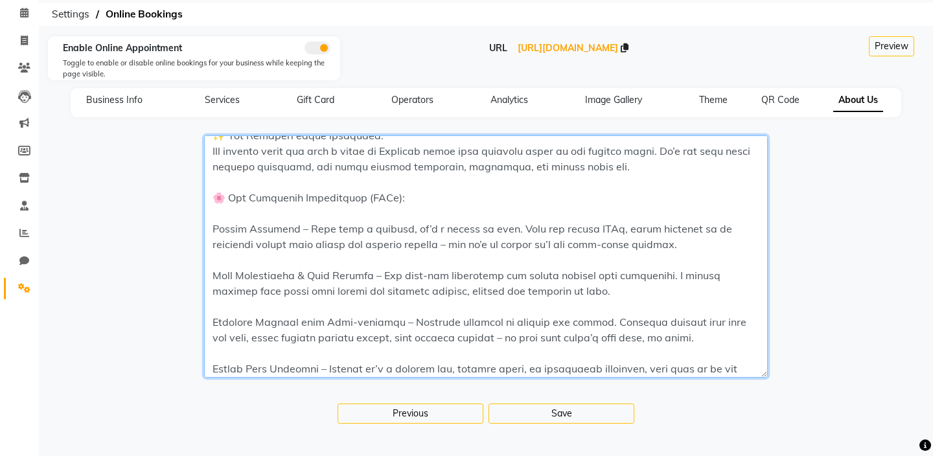
scroll to position [69, 0]
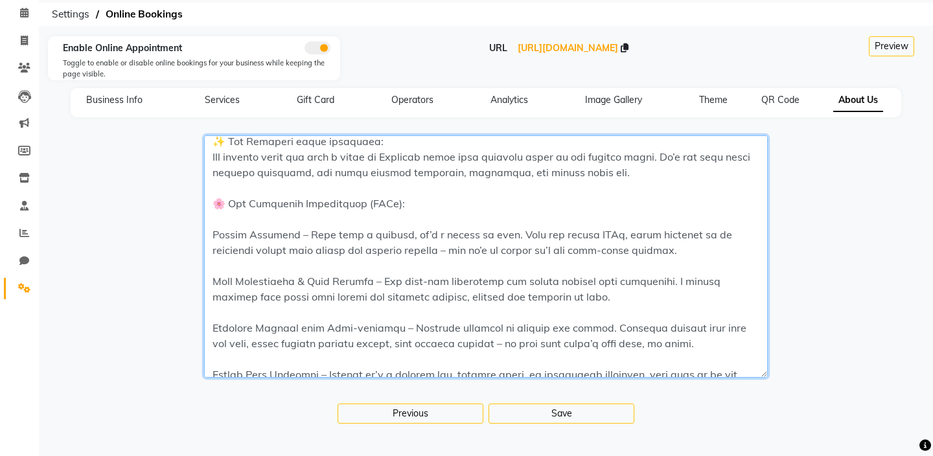
click at [226, 206] on textarea at bounding box center [486, 256] width 564 height 242
click at [279, 248] on textarea at bounding box center [486, 256] width 564 height 242
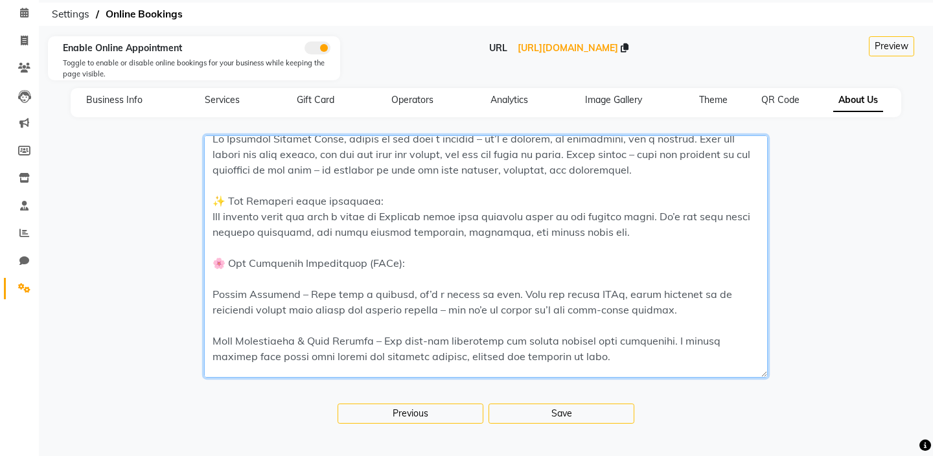
scroll to position [0, 0]
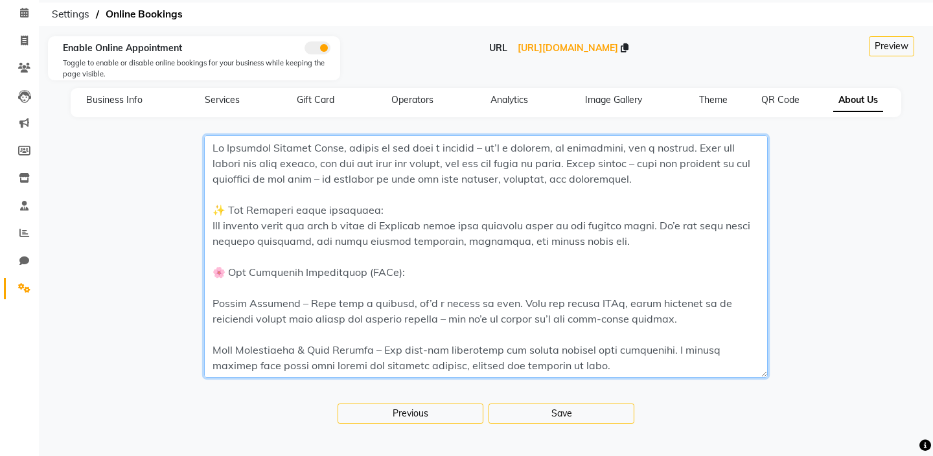
click at [577, 162] on textarea at bounding box center [486, 256] width 564 height 242
click at [227, 209] on textarea at bounding box center [486, 256] width 564 height 242
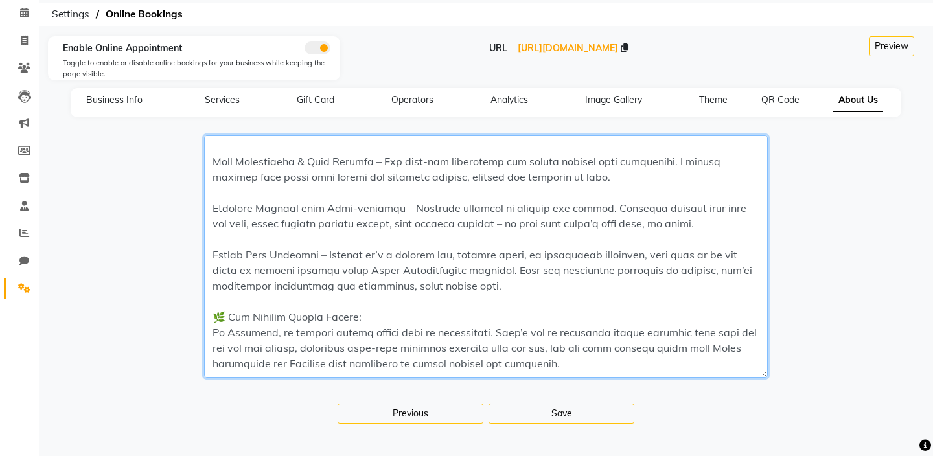
scroll to position [280, 0]
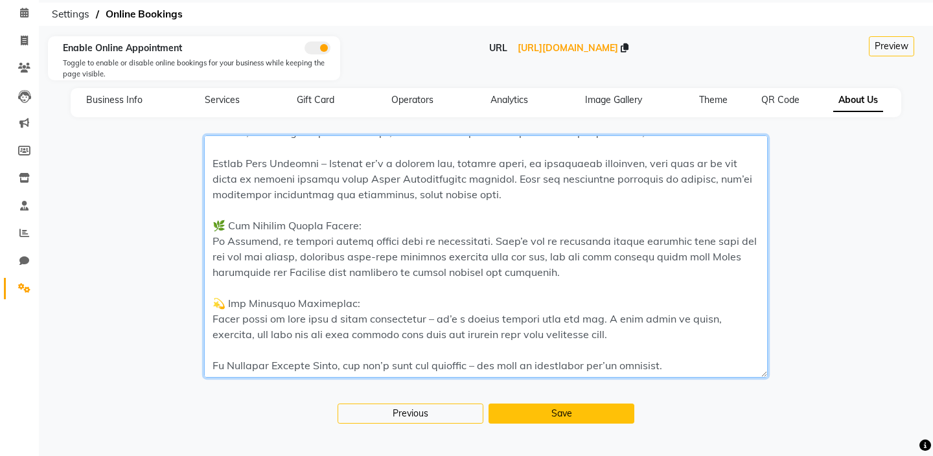
type textarea "Lo Ipsumdol Sitamet Conse, adipis el sed doei t incidid – ut’l e dolorem, al en…"
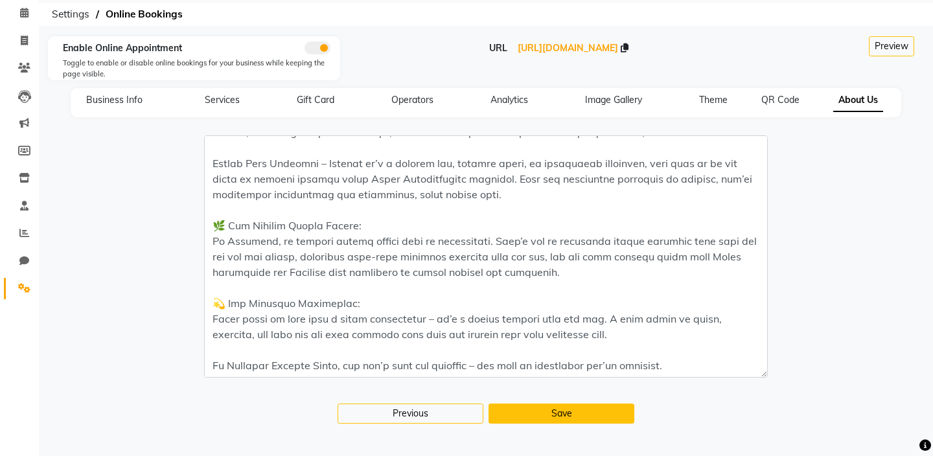
click at [526, 410] on button "Save" at bounding box center [562, 414] width 146 height 20
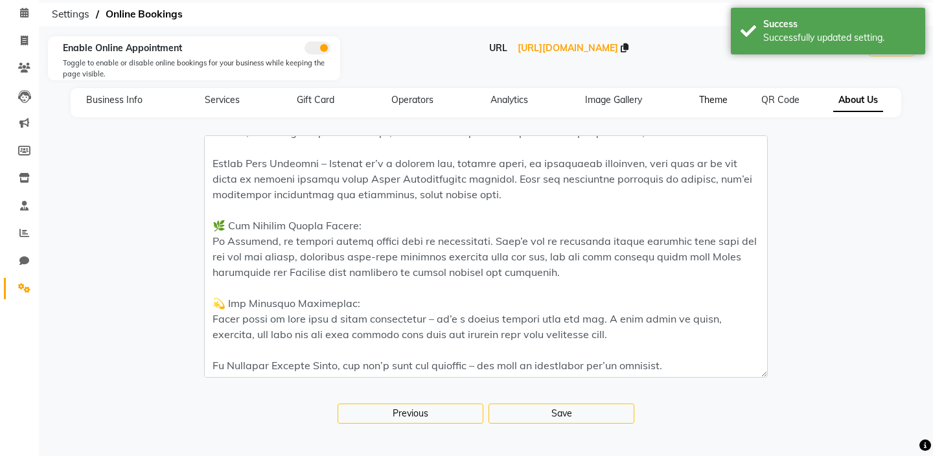
click at [715, 100] on span "Theme" at bounding box center [713, 100] width 29 height 12
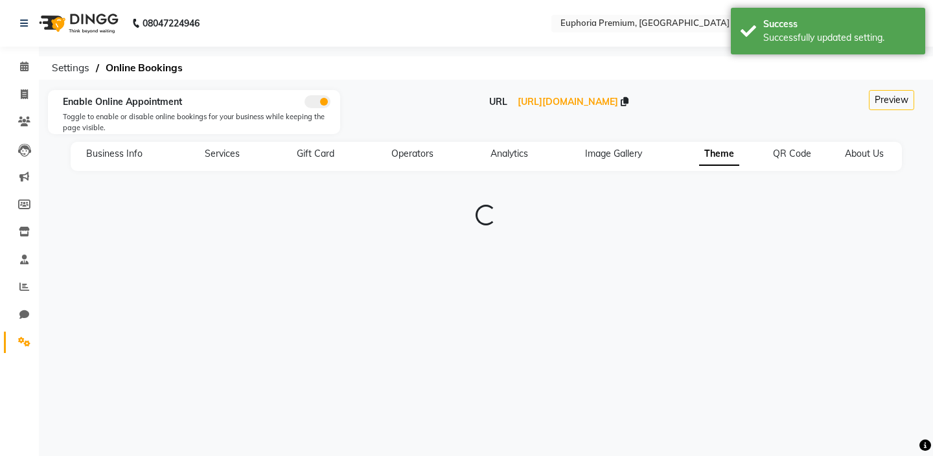
type input "#0f141a"
type input "#1e9cf1"
type input "#8dccf7"
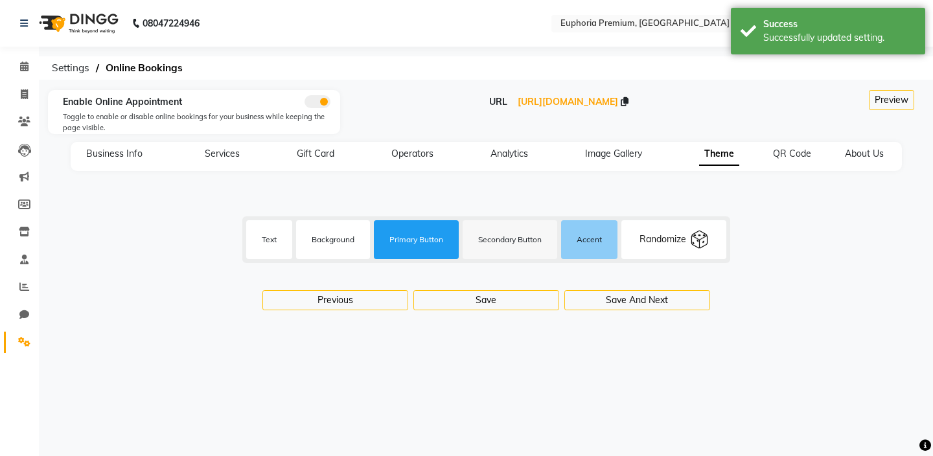
click at [272, 237] on label "Text" at bounding box center [269, 240] width 46 height 32
click at [272, 237] on input "#0f141a" at bounding box center [269, 239] width 32 height 39
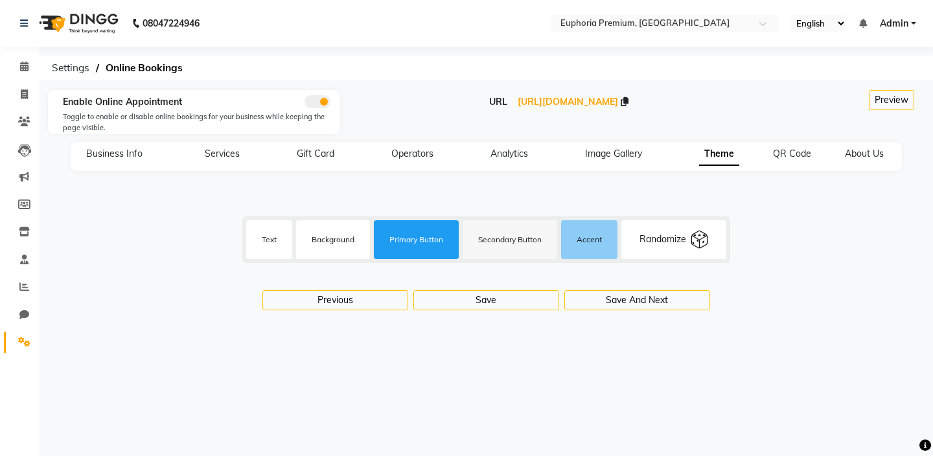
click at [330, 248] on label "Background" at bounding box center [333, 240] width 74 height 32
click at [330, 248] on input "#ffffff" at bounding box center [333, 239] width 32 height 39
click at [334, 239] on label "Background" at bounding box center [333, 240] width 74 height 32
click at [334, 239] on input "#ffffff" at bounding box center [333, 239] width 32 height 39
type input "#fdfcfc"
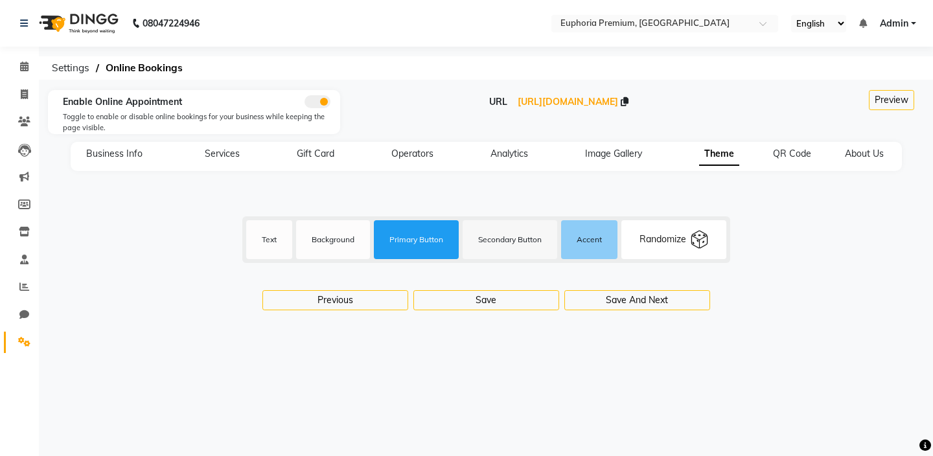
click at [410, 238] on label "Primary Button" at bounding box center [416, 240] width 85 height 32
click at [410, 238] on input "#1e9cf1" at bounding box center [416, 239] width 32 height 39
type input "#f1ae1e"
click at [359, 393] on div "08047224946 Select Location × Euphoria Premium, Hennur Road English ENGLISH Esp…" at bounding box center [466, 228] width 933 height 456
click at [270, 240] on label "Text" at bounding box center [269, 240] width 46 height 32
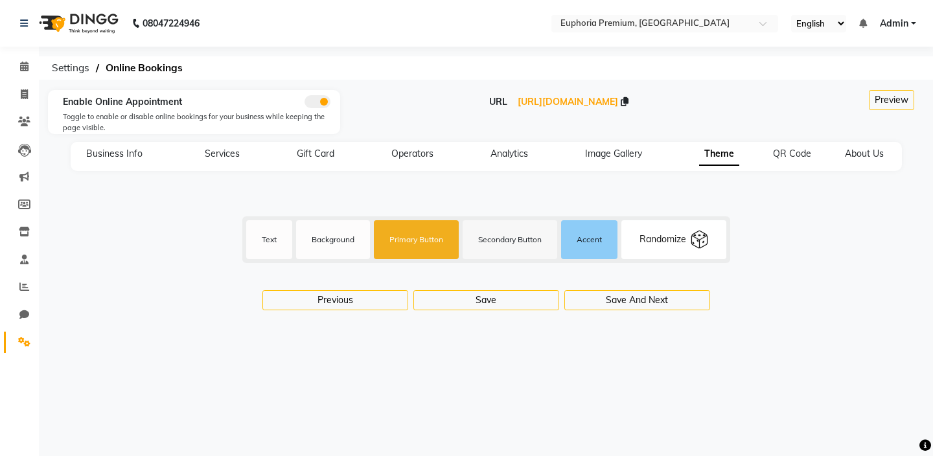
click at [270, 240] on input "#0f141a" at bounding box center [269, 239] width 32 height 39
type input "#000000"
click at [467, 343] on div "08047224946 Select Location × Euphoria Premium, Hennur Road English ENGLISH Esp…" at bounding box center [466, 228] width 933 height 456
click at [308, 244] on label "Background" at bounding box center [333, 240] width 74 height 32
click at [317, 244] on input "#fdfcfc" at bounding box center [333, 239] width 32 height 39
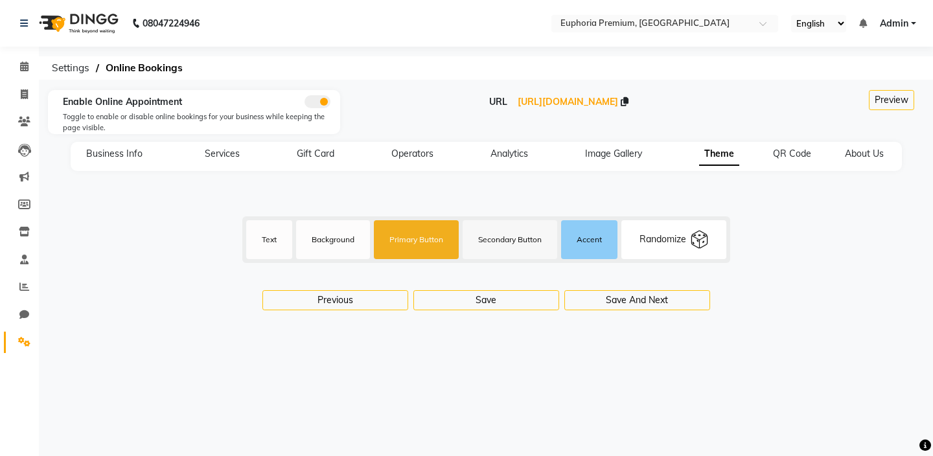
click at [392, 240] on label "Primary Button" at bounding box center [416, 240] width 85 height 32
click at [400, 240] on input "#f1ae1e" at bounding box center [416, 239] width 32 height 39
click at [510, 243] on label "Secondary Button" at bounding box center [510, 240] width 95 height 32
click at [510, 243] on input "#f7f7f7" at bounding box center [510, 239] width 32 height 39
click at [522, 238] on label "Secondary Button" at bounding box center [510, 240] width 95 height 32
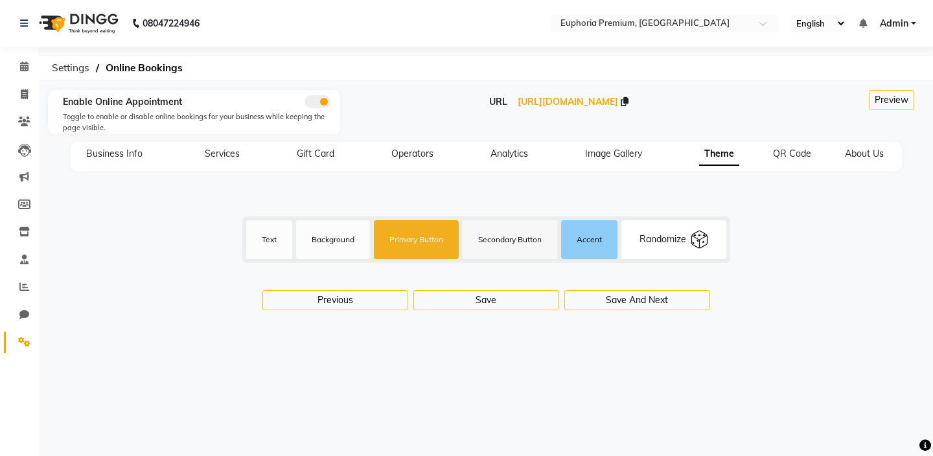
click at [522, 238] on input "#f7f7f7" at bounding box center [510, 239] width 32 height 39
type input "#f47a20"
click at [673, 384] on div "08047224946 Select Location × Euphoria Premium, Hennur Road English ENGLISH Esp…" at bounding box center [466, 228] width 933 height 456
click at [334, 231] on label "Background" at bounding box center [333, 240] width 74 height 32
click at [334, 231] on input "#fdfcfc" at bounding box center [333, 239] width 32 height 39
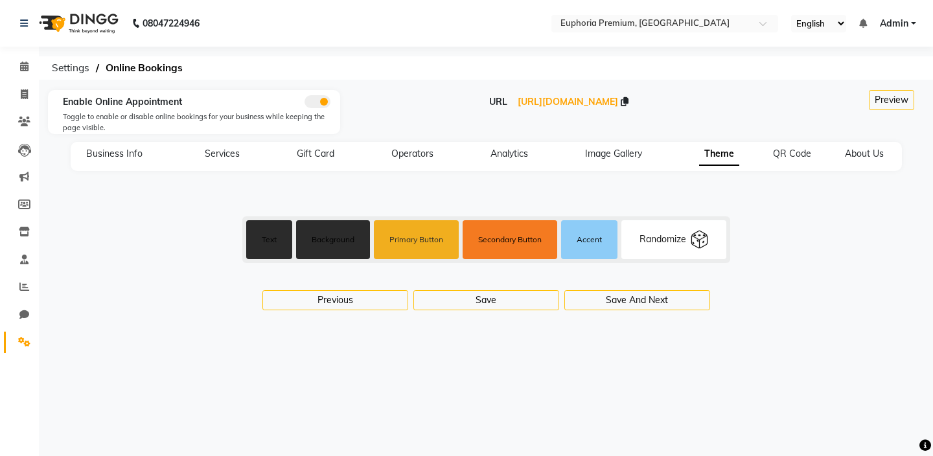
type input "#2b2b2b"
click at [542, 388] on div "08047224946 Select Location × Euphoria Premium, Hennur Road English ENGLISH Esp…" at bounding box center [466, 228] width 933 height 456
click at [282, 248] on label "Text" at bounding box center [269, 240] width 46 height 32
click at [282, 248] on input "#000000" at bounding box center [269, 239] width 32 height 39
type input "#000000"
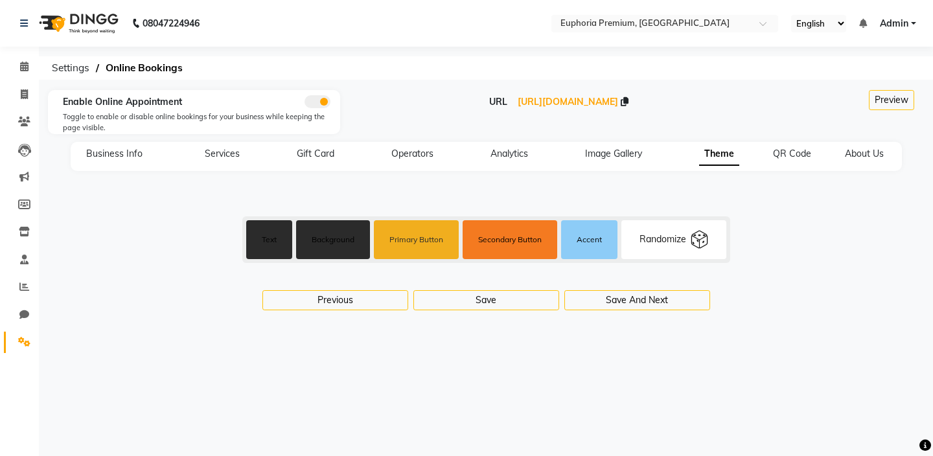
click at [323, 232] on label "Background" at bounding box center [333, 240] width 74 height 32
click at [323, 232] on input "#2b2b2b" at bounding box center [333, 239] width 32 height 39
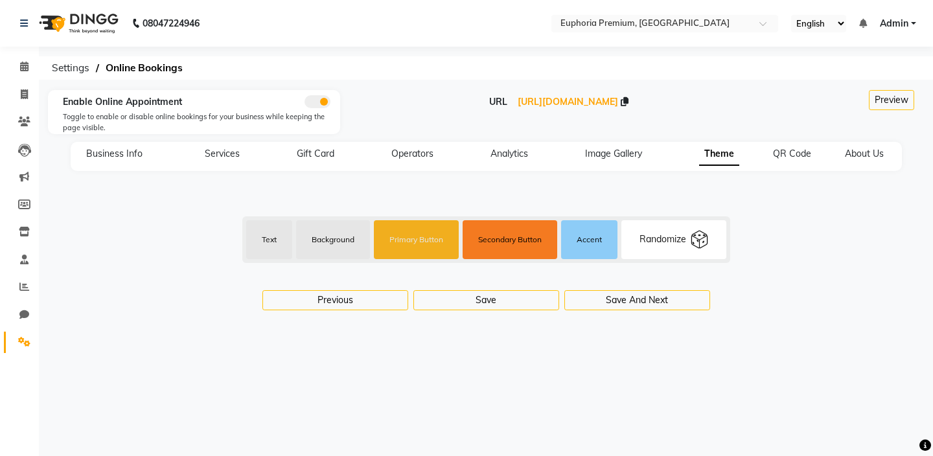
type input "#e6e6e6"
click at [583, 246] on label "Accent" at bounding box center [589, 240] width 56 height 32
click at [583, 246] on input "#8dccf7" at bounding box center [589, 239] width 32 height 39
click at [592, 243] on label "Accent" at bounding box center [589, 240] width 56 height 32
click at [592, 243] on input "#8dccf7" at bounding box center [589, 239] width 32 height 39
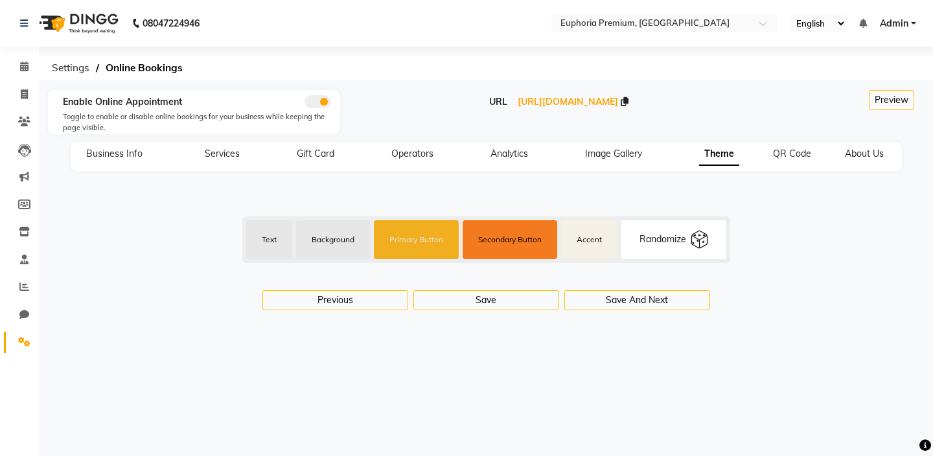
type input "#f5f0e6"
click at [789, 355] on div "08047224946 Select Location × Euphoria Premium, Hennur Road English ENGLISH Esp…" at bounding box center [466, 228] width 933 height 456
click at [674, 248] on div "Randomize" at bounding box center [673, 239] width 105 height 39
type input "#0e101a"
type input "#ffffff"
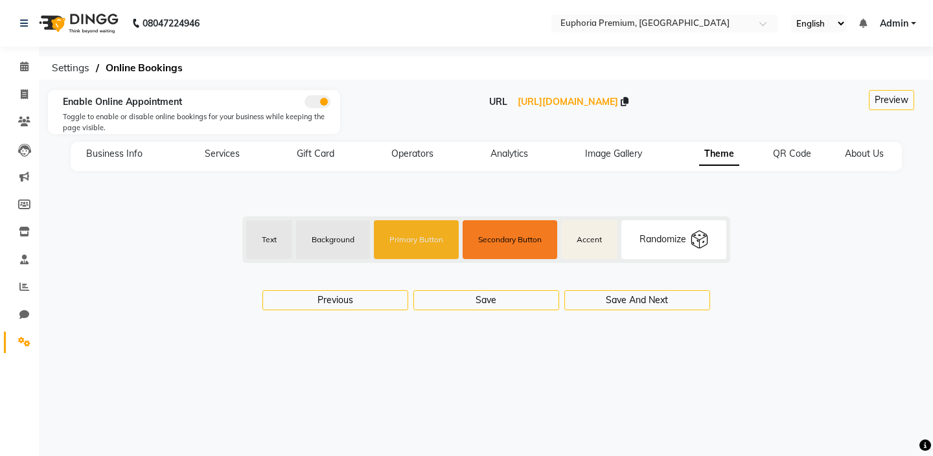
type input "#ff686b"
type input "#fff6f5"
type input "#84dcc6"
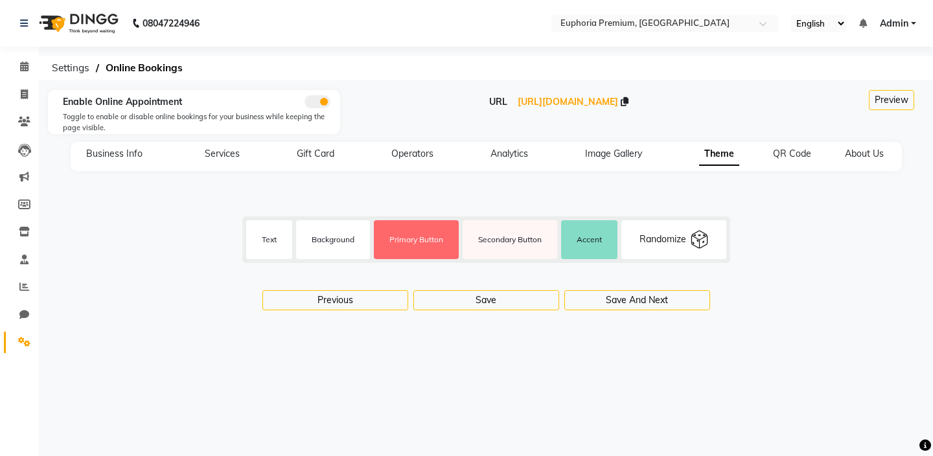
click at [686, 234] on div "Randomize" at bounding box center [663, 240] width 47 height 14
type input "#0d8065"
type input "#f0f2fc"
type input "#aff2ea"
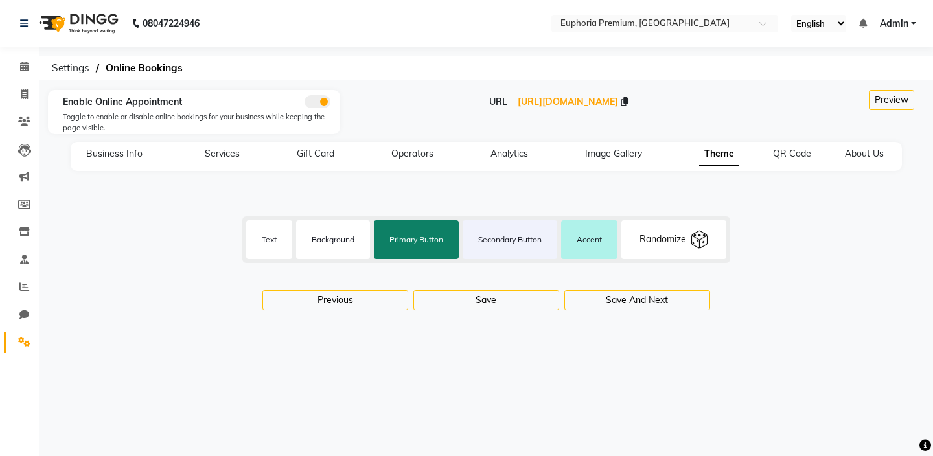
click at [686, 234] on div "Randomize" at bounding box center [663, 240] width 47 height 14
type input "#ededed"
type input "#222546"
type input "#29658a"
type input "#474866"
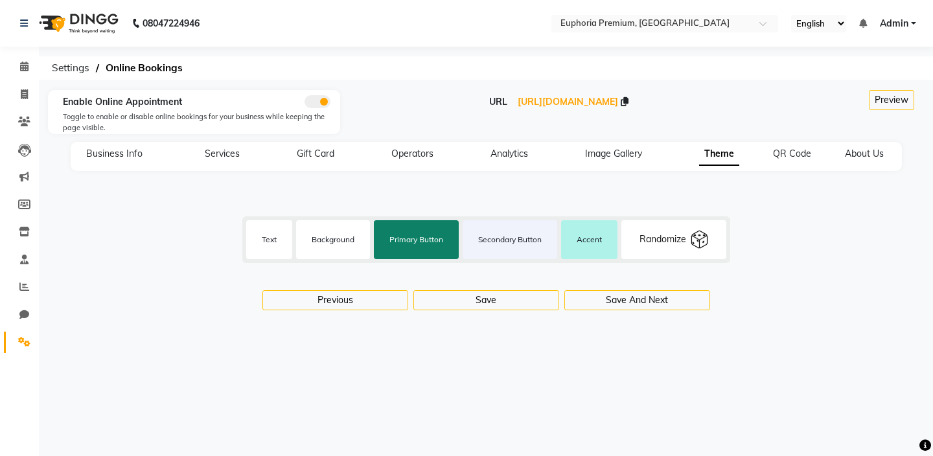
type input "#d1d2d6"
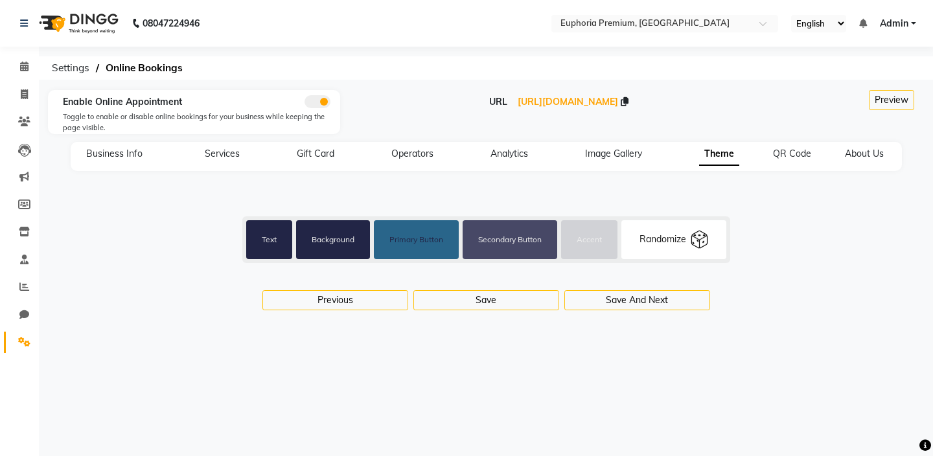
click at [686, 234] on div "Randomize" at bounding box center [663, 240] width 47 height 14
type input "#d6d6d6"
type input "#272727"
type input "#10f49c"
type input "#424242"
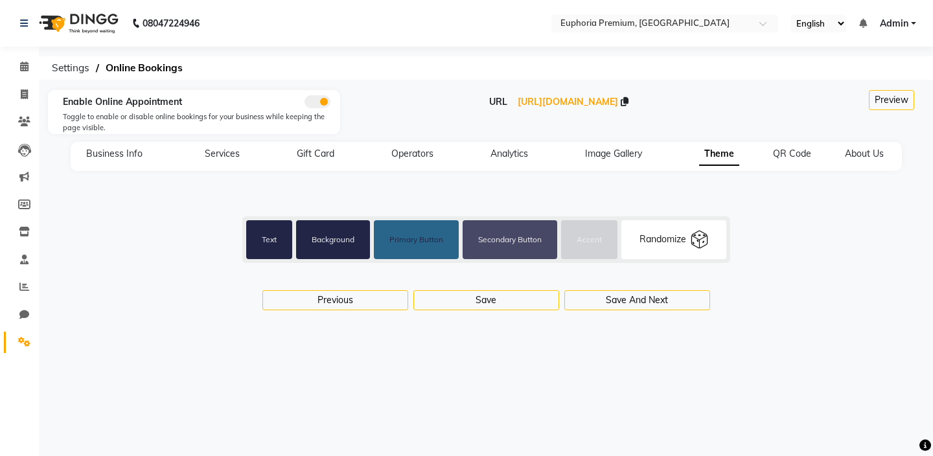
type input "#ffe401"
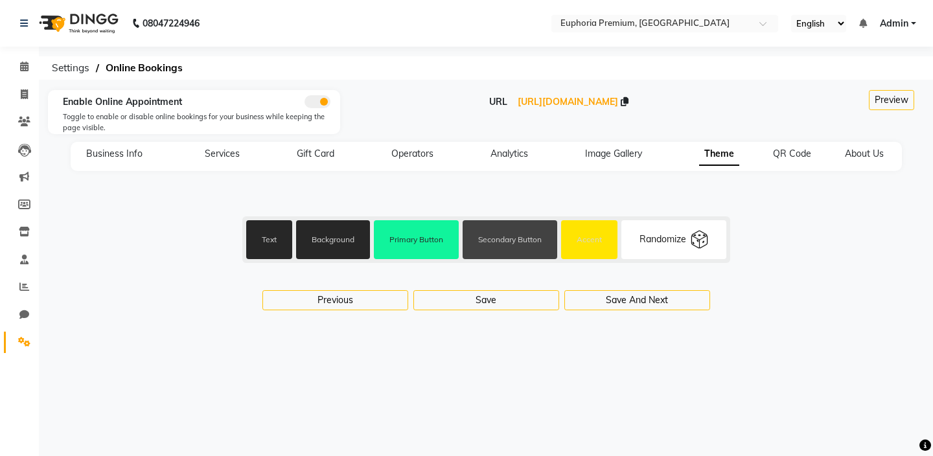
click at [686, 234] on div "Randomize" at bounding box center [663, 240] width 47 height 14
type input "#2b2d42"
type input "#edf2f4"
type input "#d90429"
type input "#8d99ae"
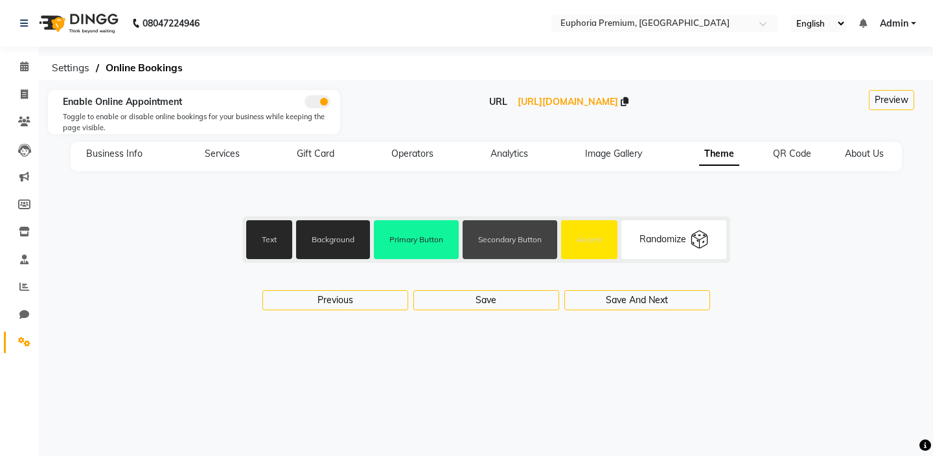
type input "#201f33"
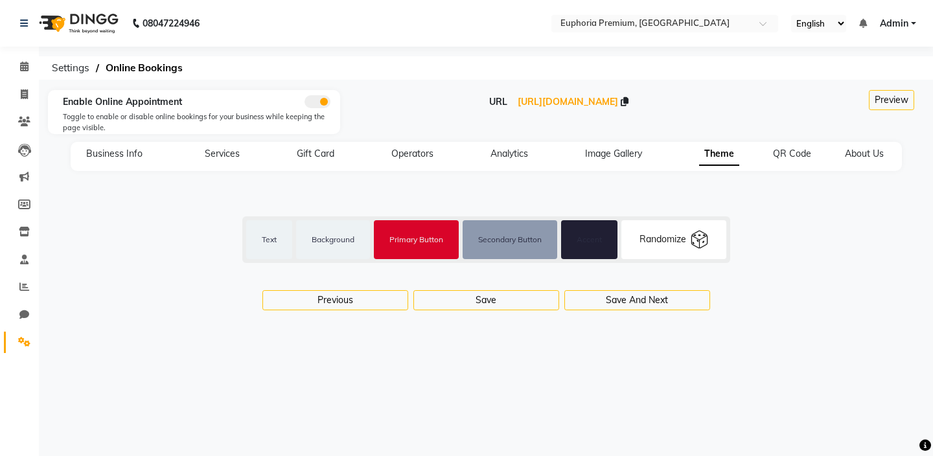
click at [686, 234] on div "Randomize" at bounding box center [663, 240] width 47 height 14
type input "#e5fffd"
type input "#0b0c12"
type input "#66fcf1"
type input "#202833"
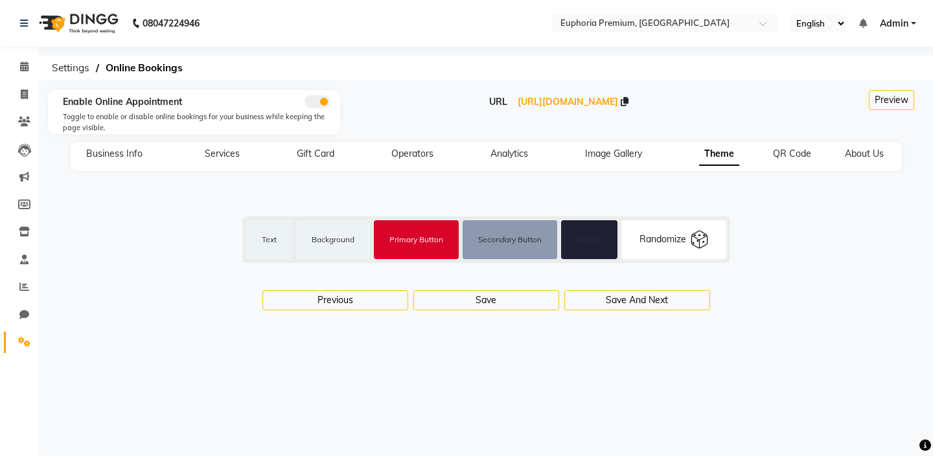
type input "#c5c6c8"
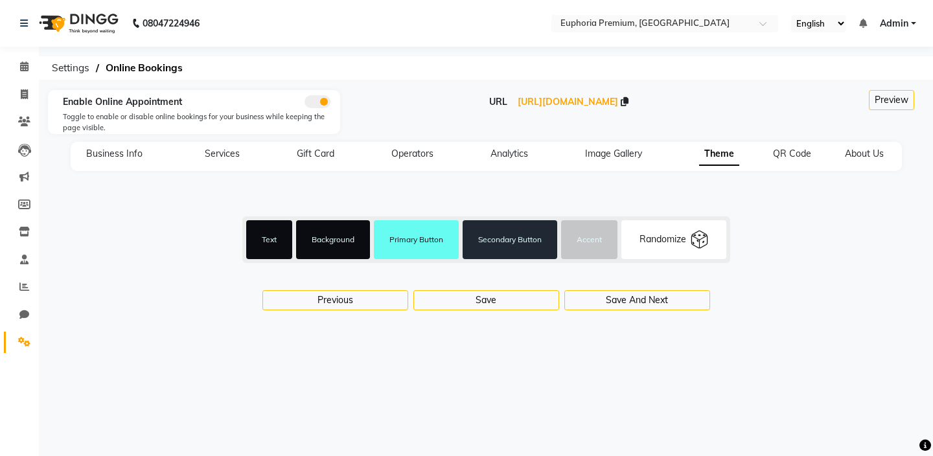
click at [686, 234] on div "Randomize" at bounding box center [663, 240] width 47 height 14
type input "#ededed"
type input "#222546"
type input "#29658a"
type input "#474866"
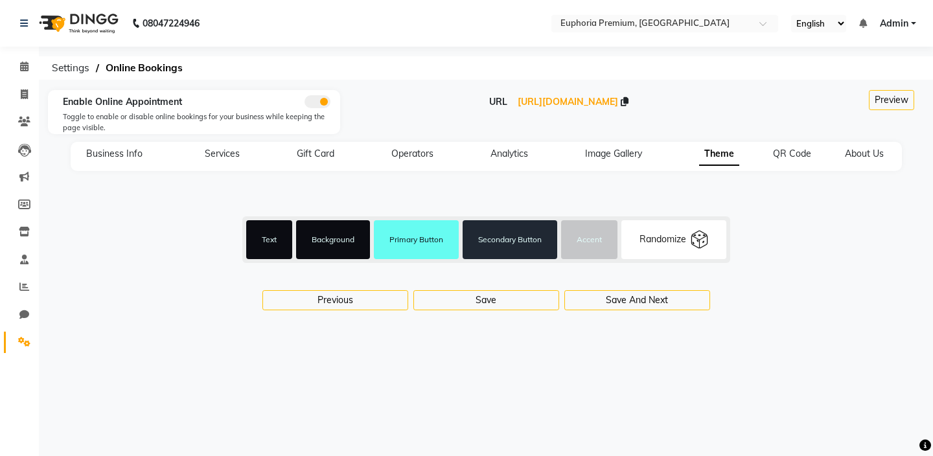
type input "#d1d2d6"
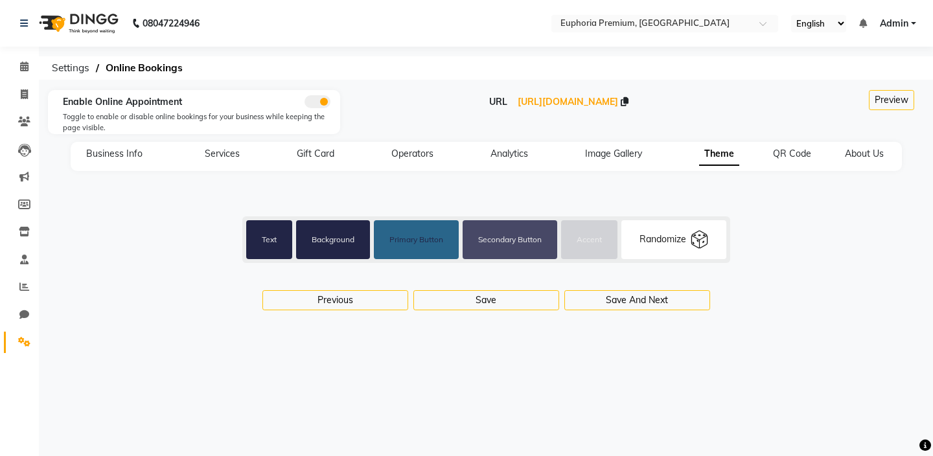
click at [686, 234] on div "Randomize" at bounding box center [663, 240] width 47 height 14
type input "#00031f"
type input "#ffffff"
type input "#0b5cff"
type input "#ffffff"
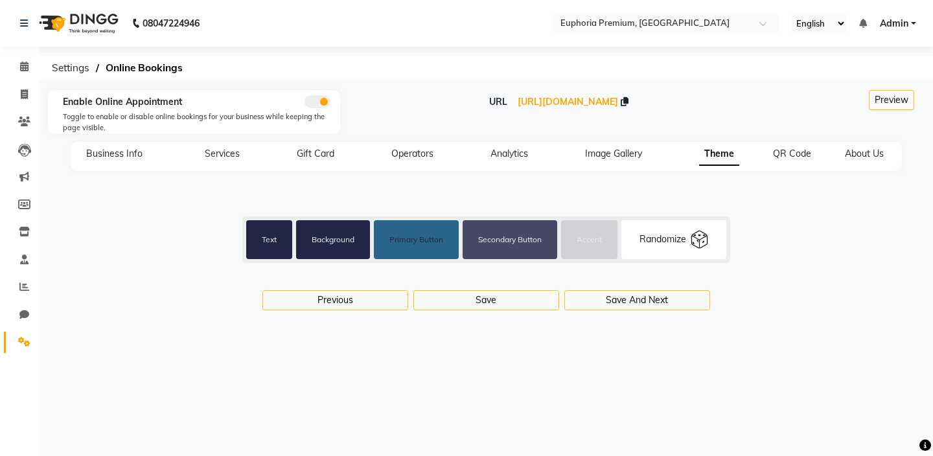
type input "#00ede7"
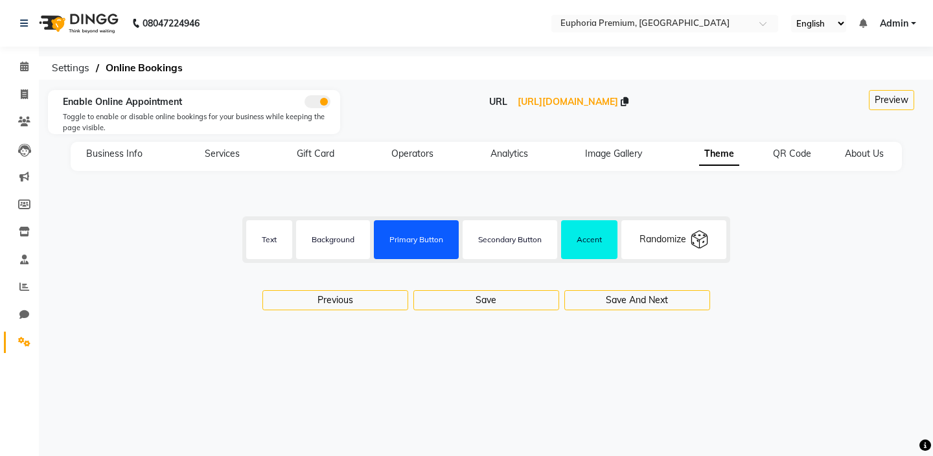
click at [686, 234] on div "Randomize" at bounding box center [663, 240] width 47 height 14
type input "#0f1419"
type input "#ff7a00"
type input "#f2f2f2"
type input "#ffbc7f"
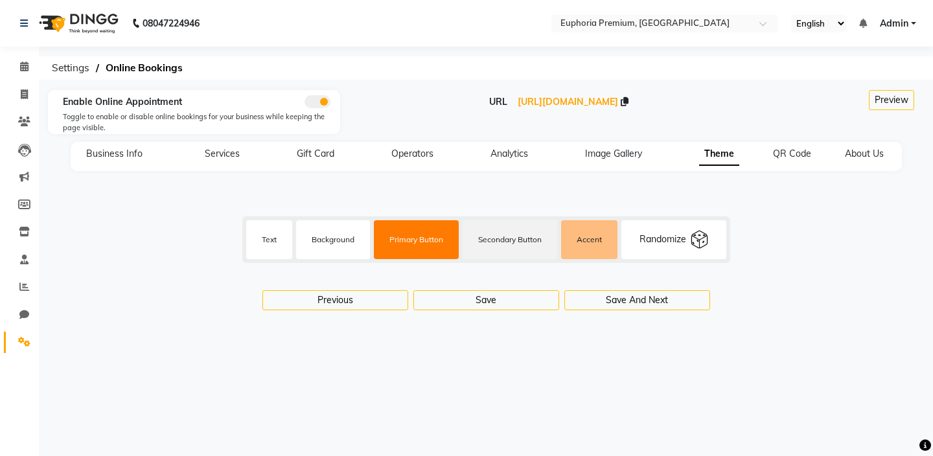
click at [496, 241] on label "Secondary Button" at bounding box center [510, 240] width 95 height 32
click at [496, 241] on input "#f2f2f2" at bounding box center [510, 239] width 32 height 39
type input "#f5f0e6"
click at [733, 387] on div "08047224946 Select Location × Euphoria Premium, Hennur Road English ENGLISH Esp…" at bounding box center [466, 228] width 933 height 456
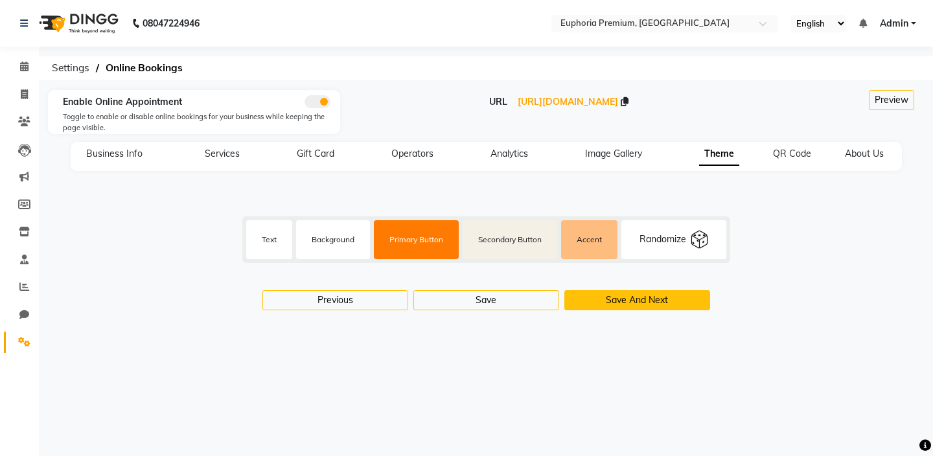
click at [623, 306] on button "Save And Next" at bounding box center [637, 300] width 146 height 20
select select "256"
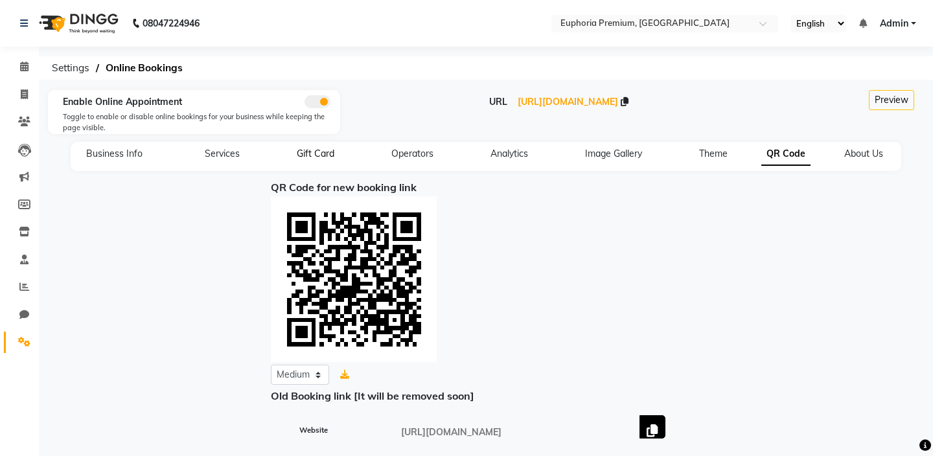
click at [310, 159] on span "Gift Card" at bounding box center [316, 154] width 38 height 12
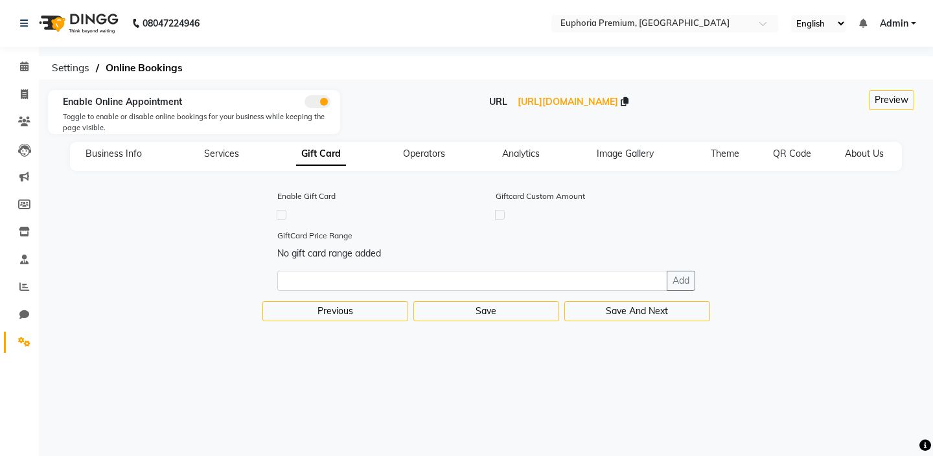
click at [277, 218] on label at bounding box center [282, 215] width 10 height 10
click at [277, 218] on input "checkbox" at bounding box center [281, 214] width 8 height 8
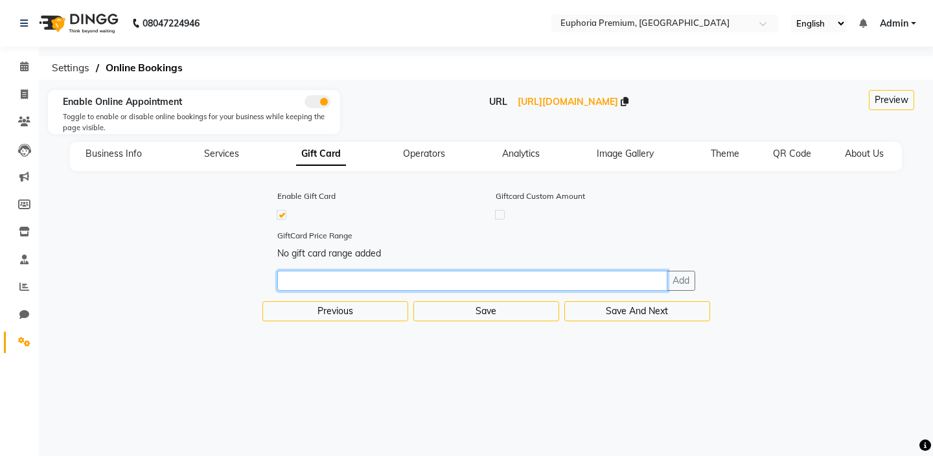
click at [402, 275] on input "number" at bounding box center [472, 281] width 390 height 20
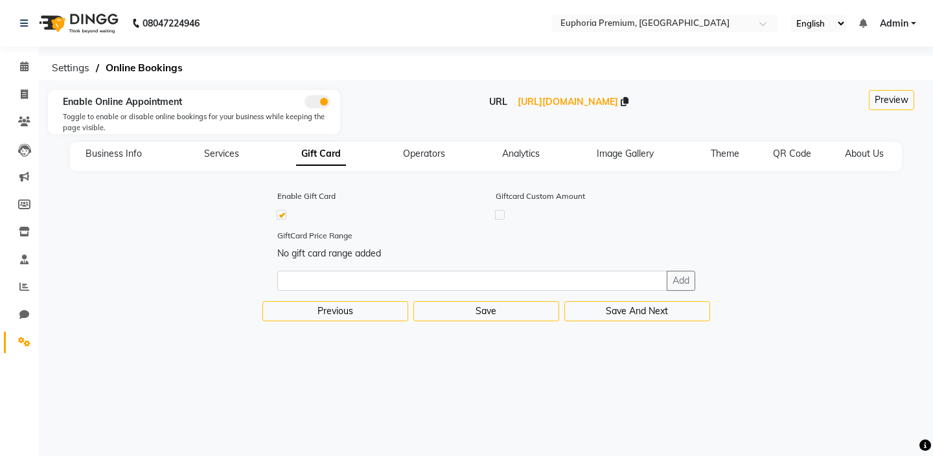
click at [281, 218] on label at bounding box center [282, 215] width 10 height 10
click at [281, 218] on input "checkbox" at bounding box center [281, 214] width 8 height 8
checkbox input "false"
click at [421, 157] on span "Operators" at bounding box center [424, 154] width 42 height 12
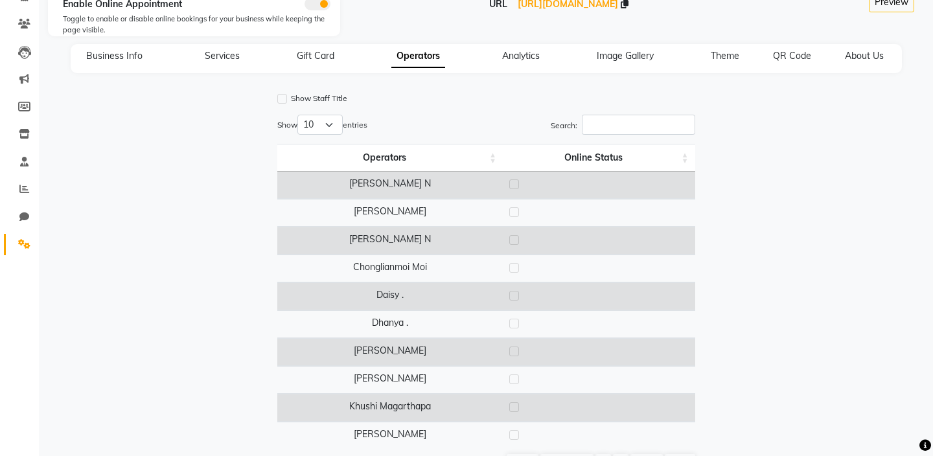
scroll to position [183, 0]
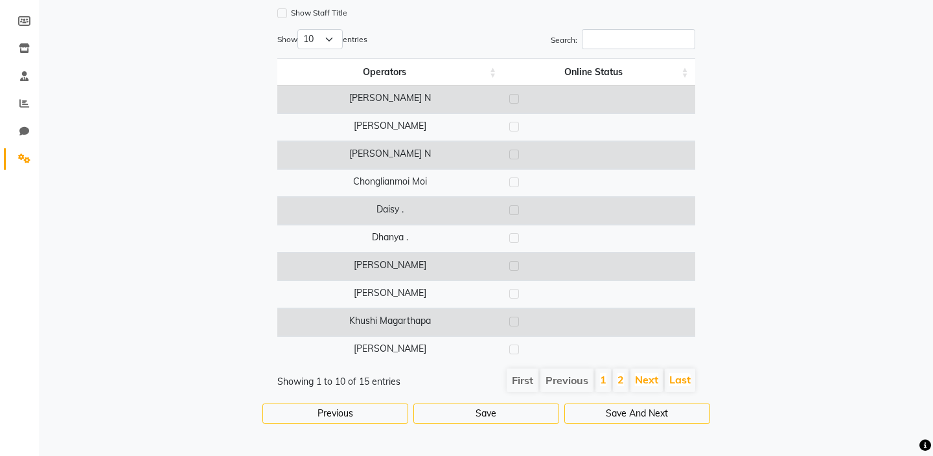
click at [686, 75] on th "Online Status" at bounding box center [599, 72] width 192 height 28
click at [516, 100] on label at bounding box center [514, 99] width 10 height 10
click at [516, 100] on input "checkbox" at bounding box center [513, 99] width 8 height 8
checkbox input "true"
click at [515, 125] on label at bounding box center [514, 127] width 10 height 10
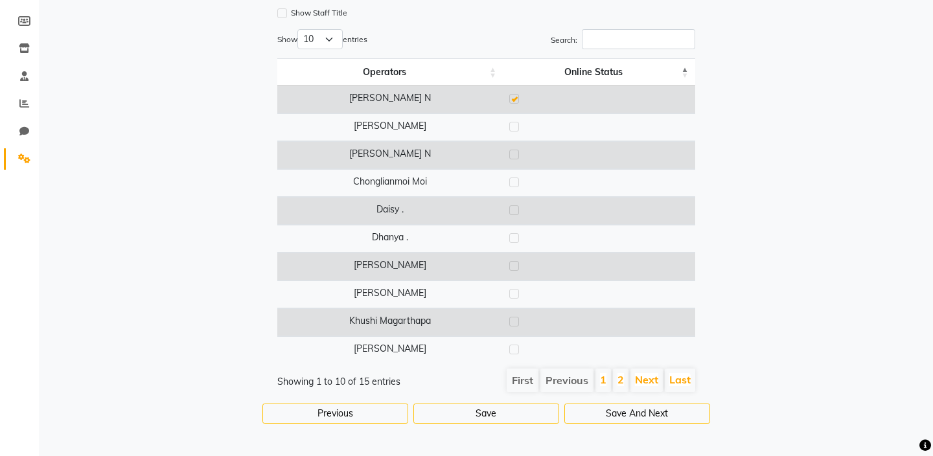
click at [515, 125] on input "checkbox" at bounding box center [513, 127] width 8 height 8
checkbox input "true"
click at [517, 97] on label at bounding box center [514, 99] width 10 height 10
click at [517, 97] on input "checkbox" at bounding box center [513, 99] width 8 height 8
checkbox input "false"
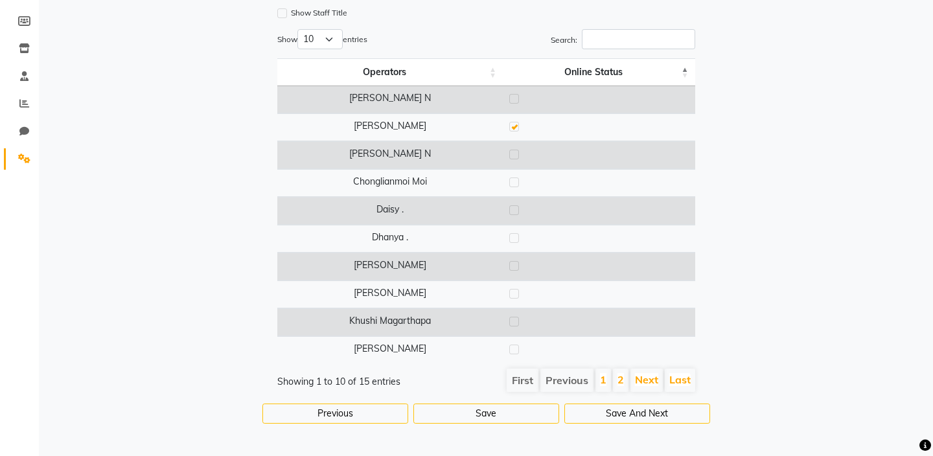
click at [515, 128] on label at bounding box center [514, 127] width 10 height 10
click at [515, 128] on input "checkbox" at bounding box center [513, 127] width 8 height 8
checkbox input "false"
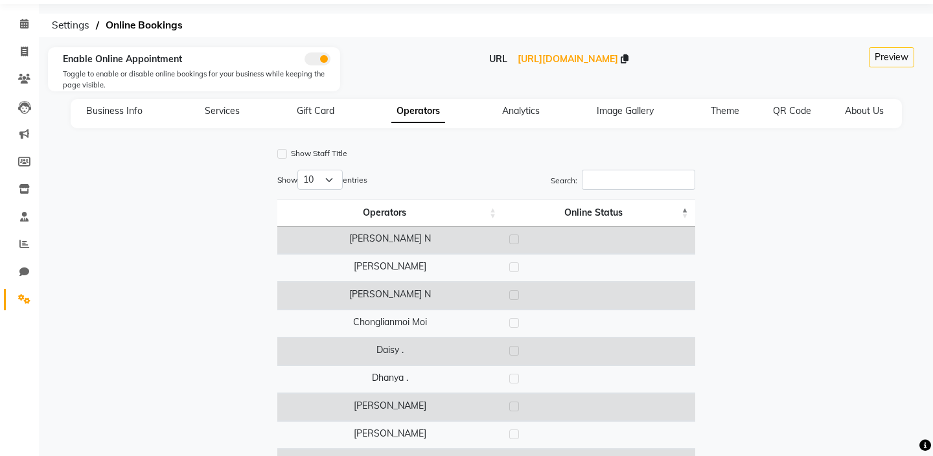
scroll to position [0, 0]
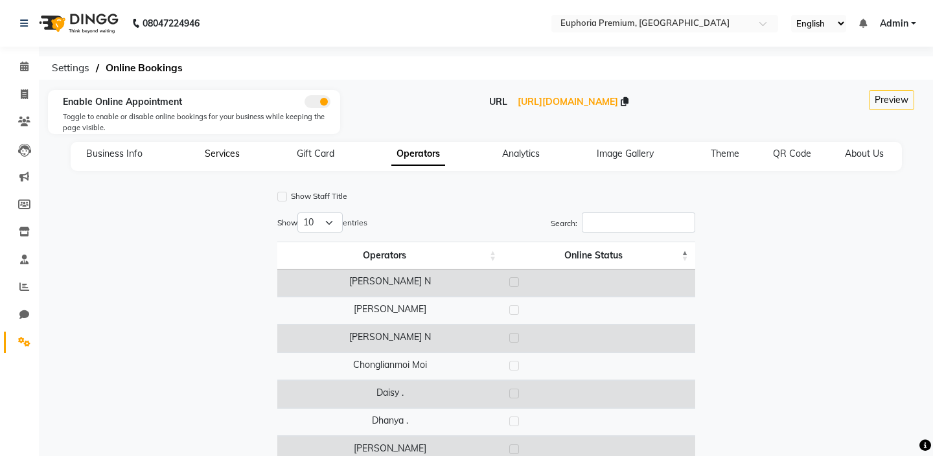
click at [234, 157] on span "Services" at bounding box center [222, 154] width 35 height 12
select select "15: 15"
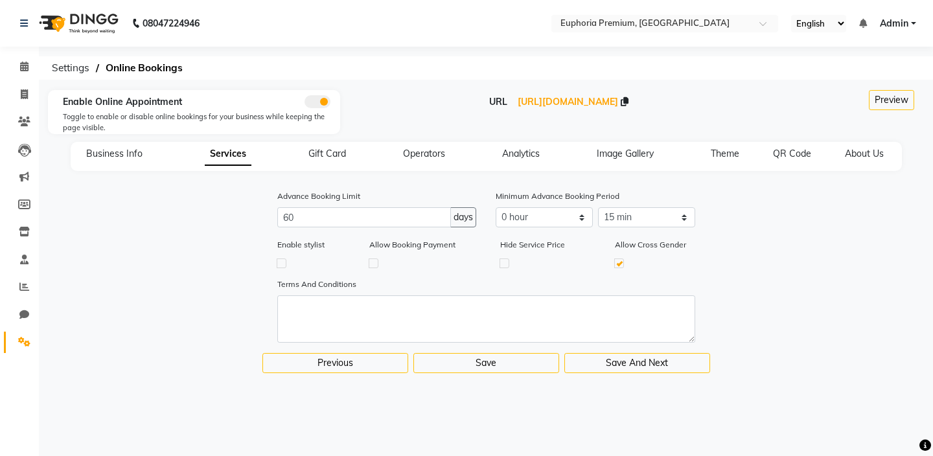
click at [619, 265] on label at bounding box center [619, 264] width 10 height 10
click at [619, 265] on input "checkbox" at bounding box center [619, 263] width 8 height 8
checkbox input "false"
click at [508, 260] on label at bounding box center [505, 264] width 10 height 10
click at [508, 260] on input "checkbox" at bounding box center [504, 263] width 8 height 8
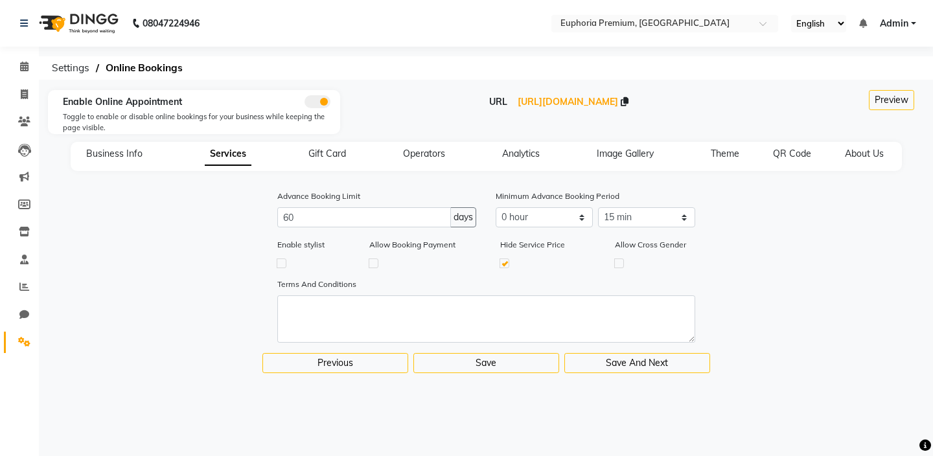
click at [508, 260] on label at bounding box center [505, 264] width 10 height 10
click at [508, 260] on input "checkbox" at bounding box center [504, 263] width 8 height 8
checkbox input "false"
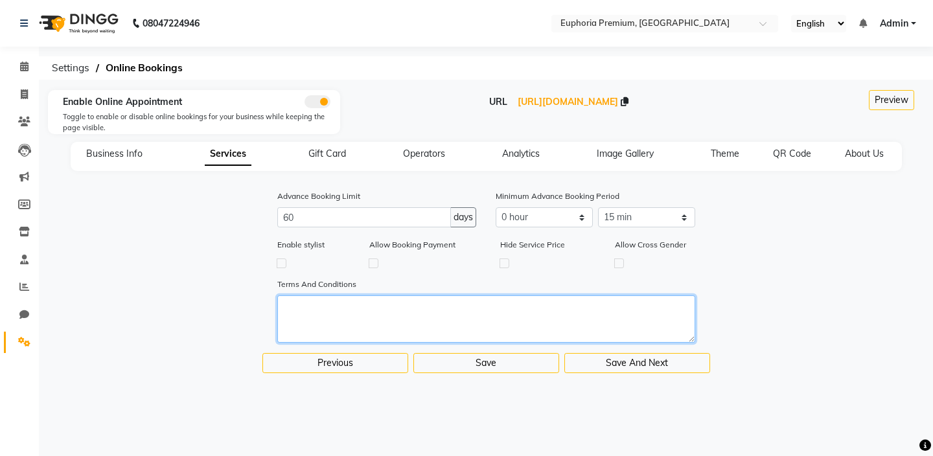
click at [478, 312] on textarea at bounding box center [486, 318] width 418 height 47
type textarea "C"
type textarea "B"
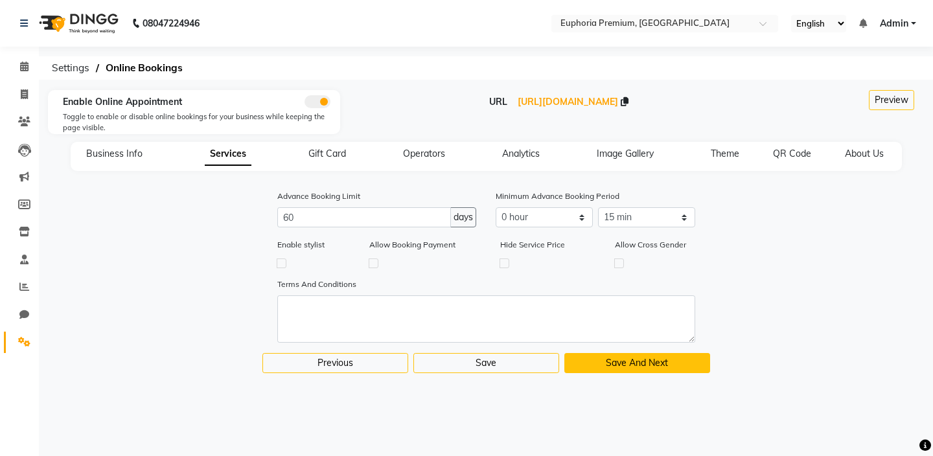
click at [632, 365] on button "Save And Next" at bounding box center [637, 363] width 146 height 20
select select
click at [632, 365] on button "Save And Next" at bounding box center [637, 363] width 146 height 20
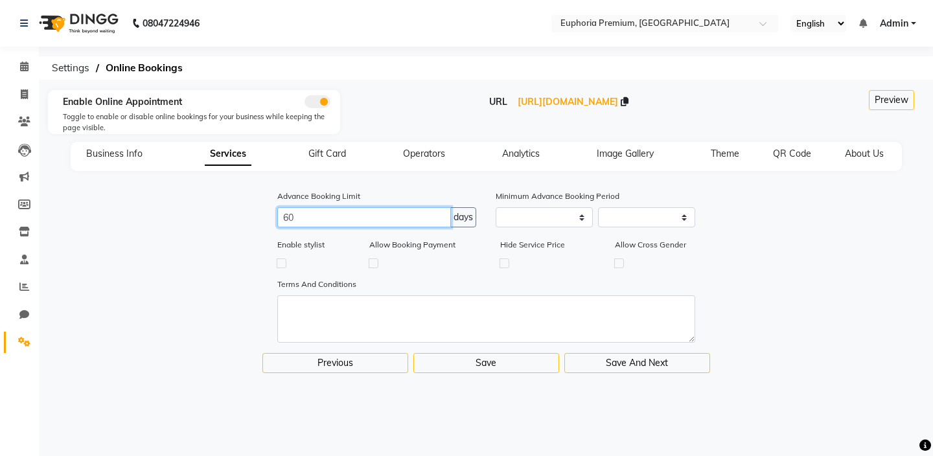
click at [408, 220] on input "60" at bounding box center [364, 217] width 174 height 20
type input "6"
type input "15"
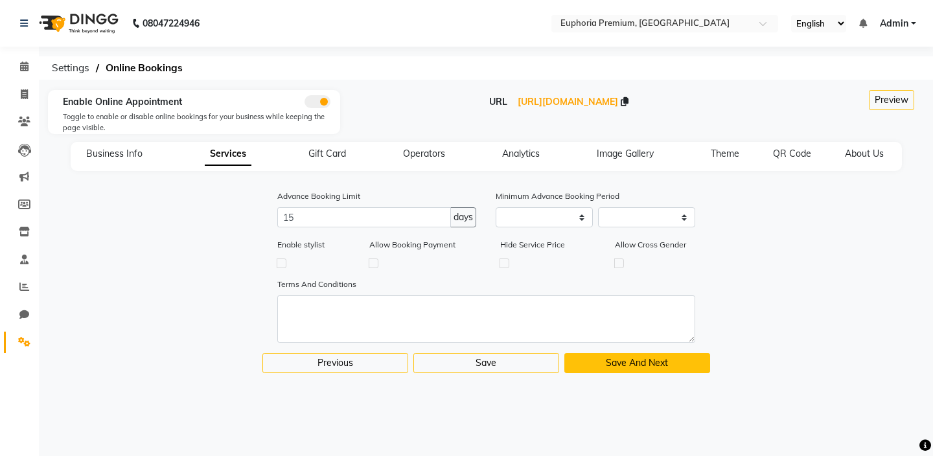
click at [621, 366] on button "Save And Next" at bounding box center [637, 363] width 146 height 20
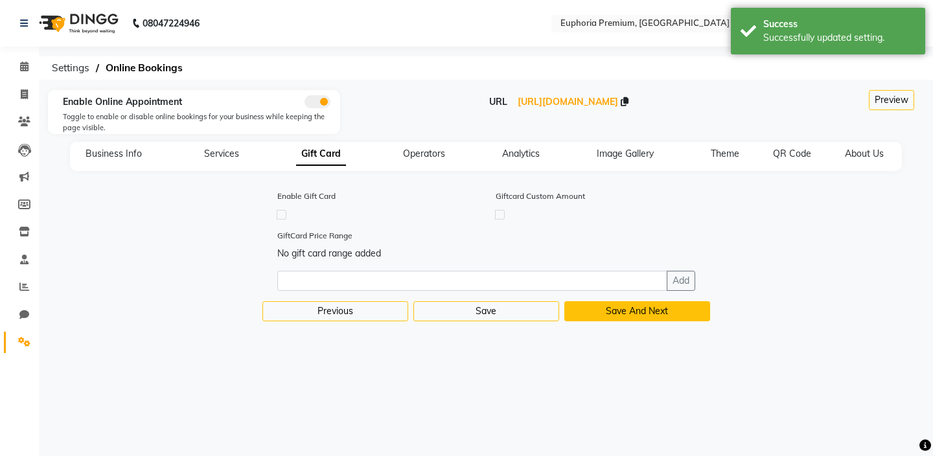
click at [621, 317] on button "Save And Next" at bounding box center [637, 311] width 146 height 20
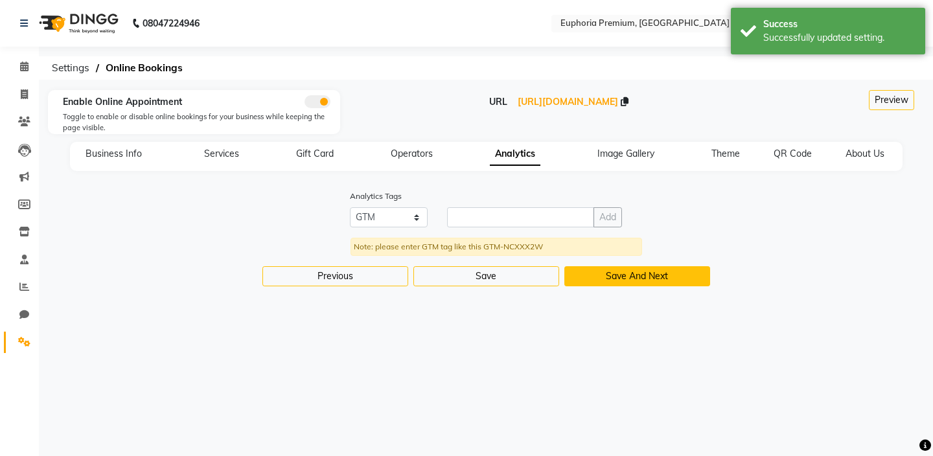
click at [625, 278] on button "Save And Next" at bounding box center [637, 276] width 146 height 20
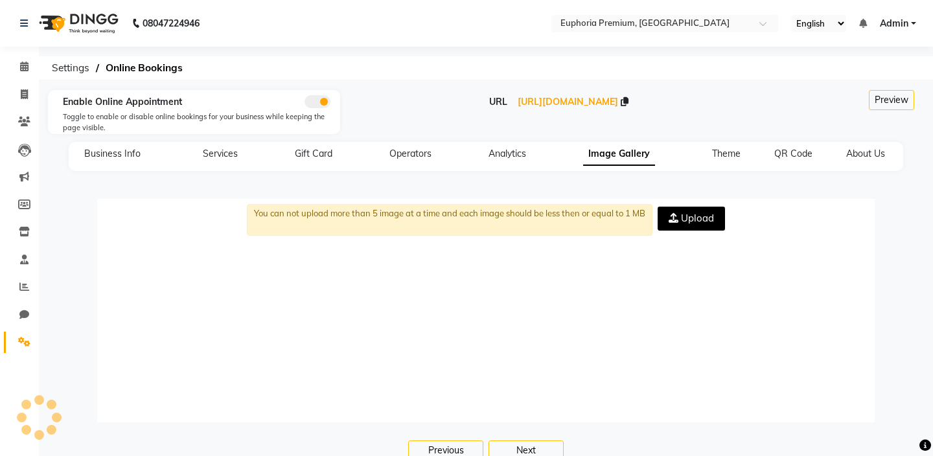
click at [699, 216] on span "Upload" at bounding box center [697, 218] width 33 height 12
click at [0, 0] on input "Upload" at bounding box center [0, 0] width 0 height 0
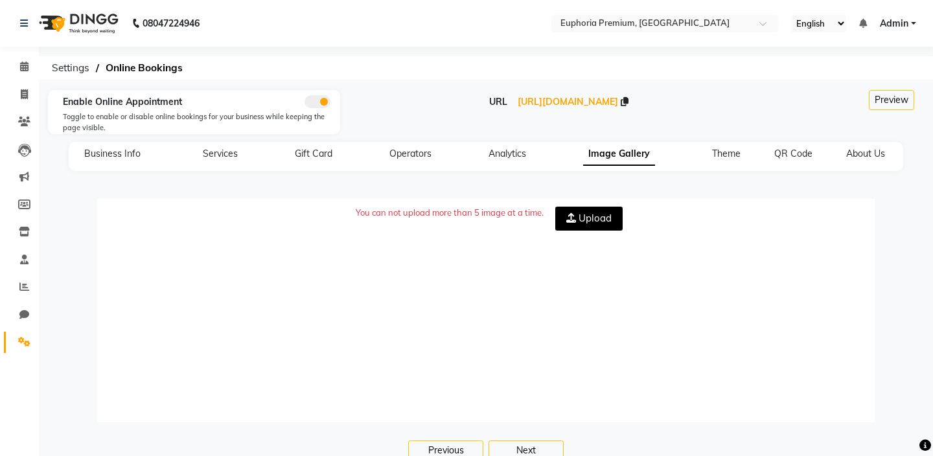
click at [589, 220] on span "Upload" at bounding box center [595, 218] width 33 height 12
click at [0, 0] on input "Upload" at bounding box center [0, 0] width 0 height 0
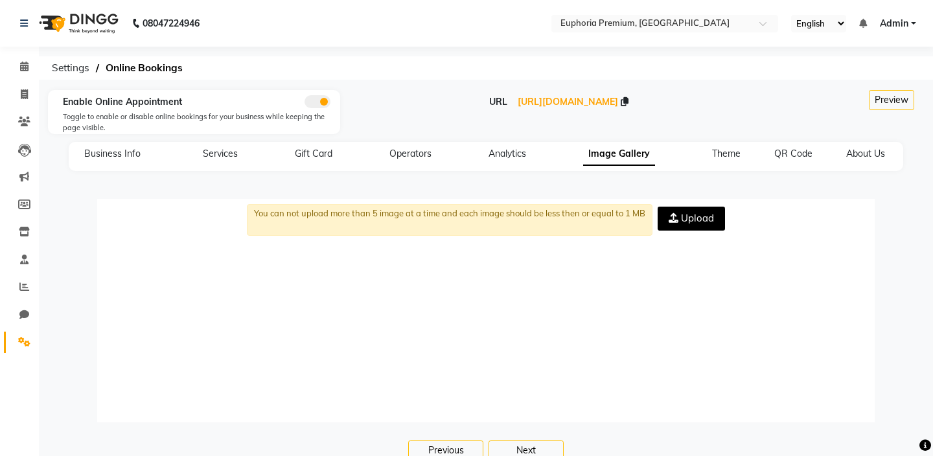
click at [685, 316] on div at bounding box center [486, 322] width 765 height 162
click at [850, 150] on span "About Us" at bounding box center [865, 154] width 39 height 12
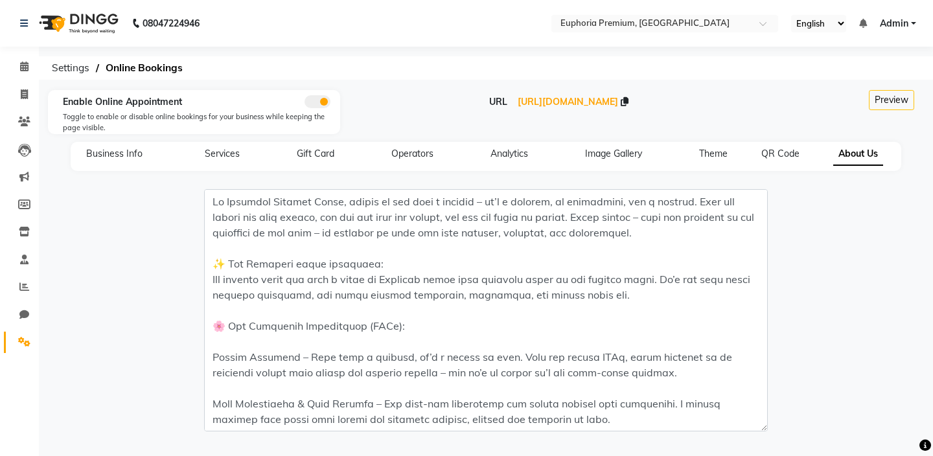
scroll to position [54, 0]
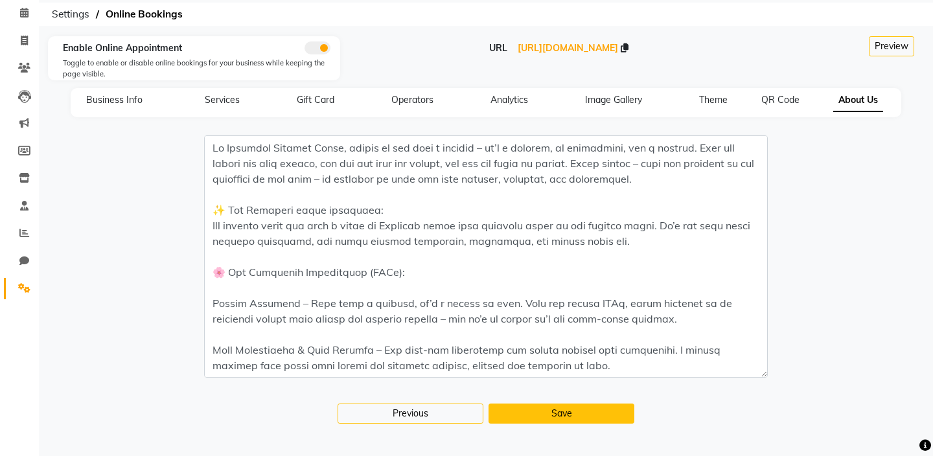
click at [542, 423] on button "Save" at bounding box center [562, 414] width 146 height 20
click at [715, 100] on span "Theme" at bounding box center [713, 100] width 29 height 12
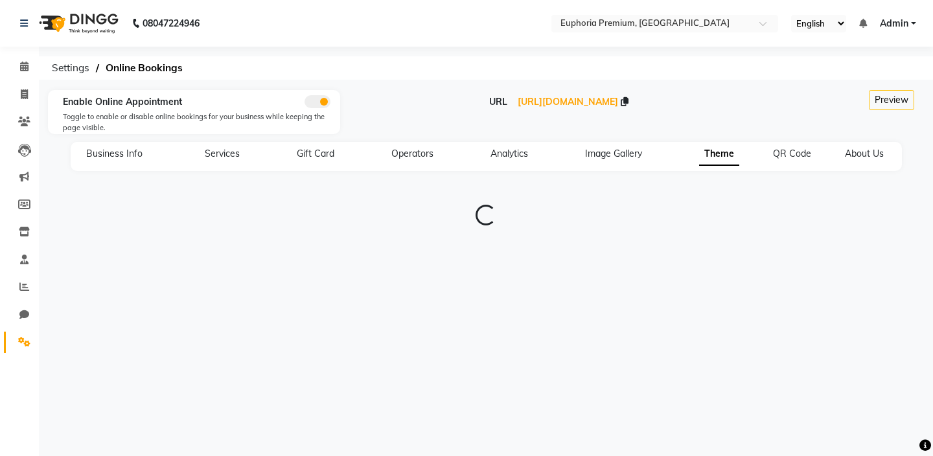
scroll to position [0, 0]
type input "#0f141a"
type input "#ff7b00"
type input "#f5f0e5"
type input "#ffbd80"
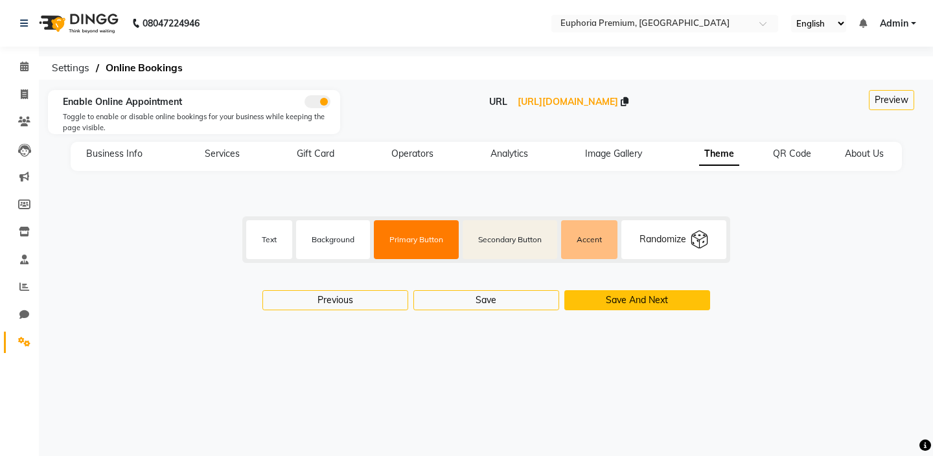
click at [625, 301] on button "Save And Next" at bounding box center [637, 300] width 146 height 20
select select "256"
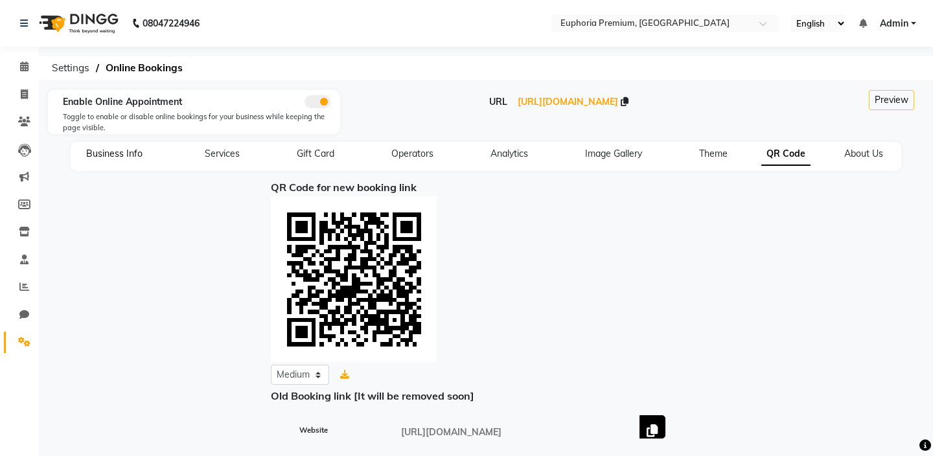
click at [119, 152] on span "Business Info" at bounding box center [114, 154] width 56 height 12
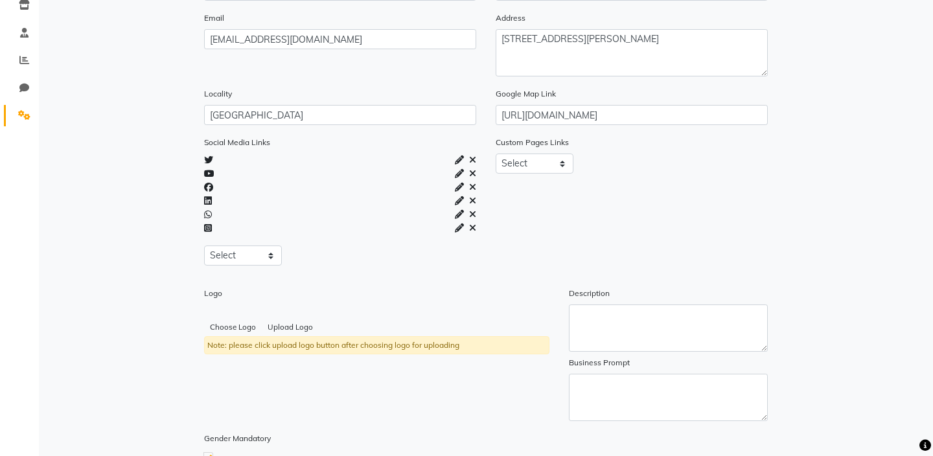
scroll to position [294, 0]
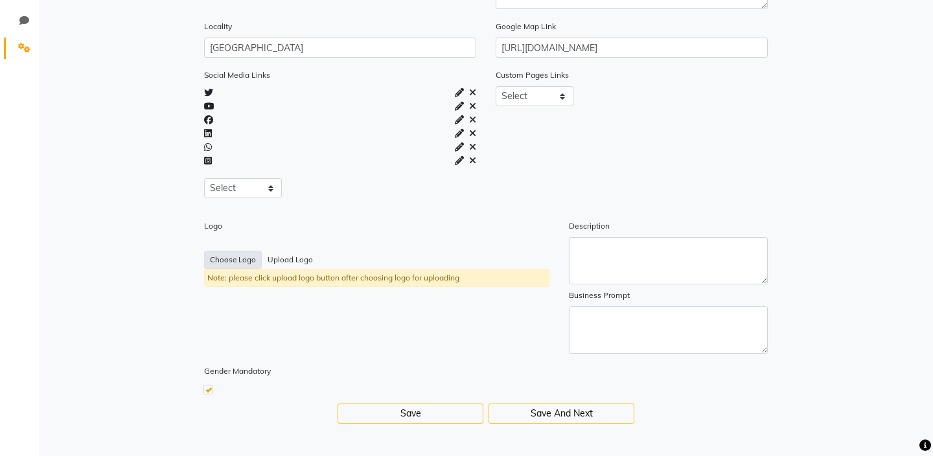
click at [242, 259] on button "Choose Logo" at bounding box center [233, 260] width 58 height 18
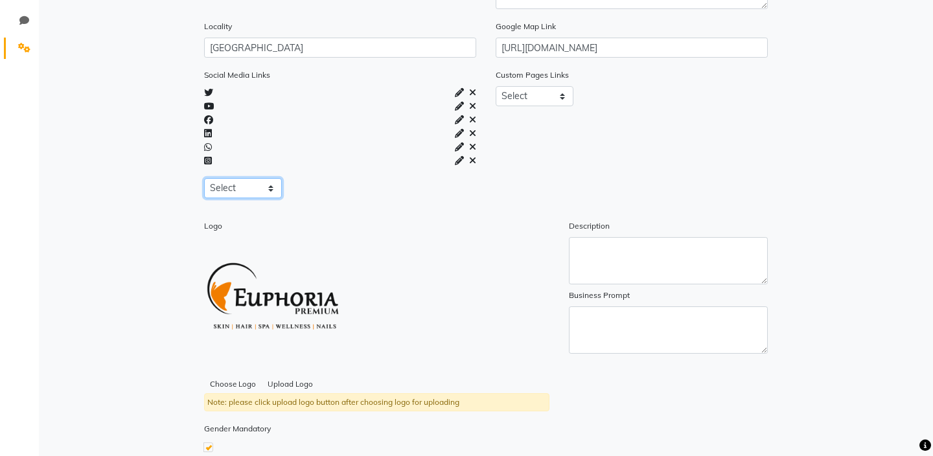
click at [272, 191] on select "Select Facebook Instagram Linkedin Twitter Whatsapp Youtube" at bounding box center [243, 188] width 78 height 20
select select "instagram"
click at [204, 178] on select "Select Facebook Instagram Linkedin Twitter Whatsapp Youtube" at bounding box center [243, 188] width 78 height 20
click at [417, 189] on input "text" at bounding box center [374, 188] width 147 height 20
paste input "[URL][DOMAIN_NAME]"
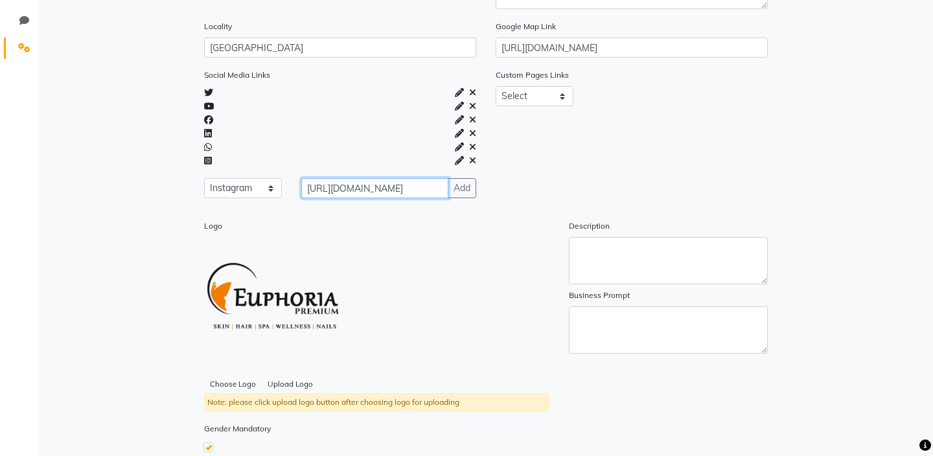
scroll to position [0, 0]
type input "[URL][DOMAIN_NAME]"
click at [459, 187] on button "Add" at bounding box center [462, 188] width 29 height 20
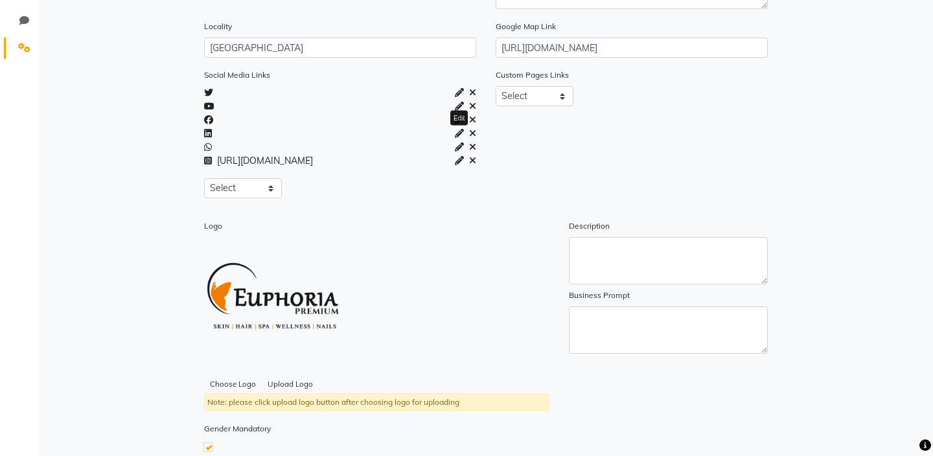
click at [459, 148] on icon at bounding box center [459, 147] width 9 height 9
select select "whatsapp"
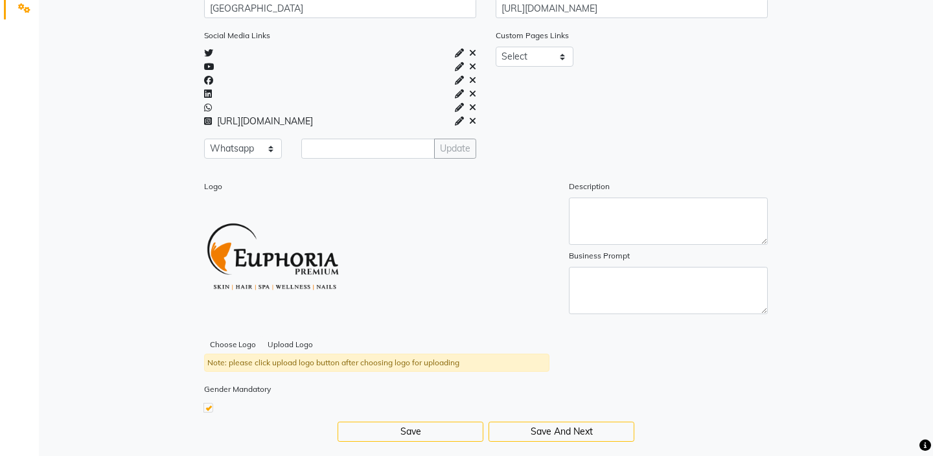
scroll to position [365, 0]
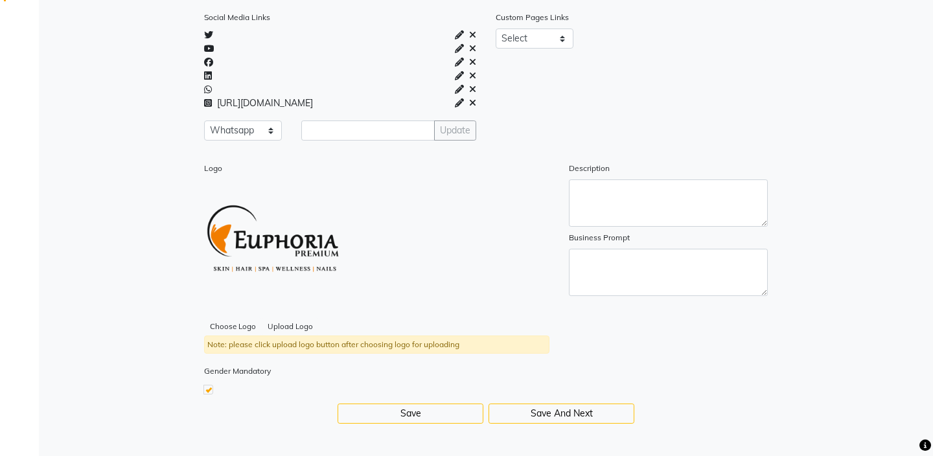
click at [386, 364] on div "Gender Mandatory" at bounding box center [340, 378] width 292 height 29
click at [538, 415] on button "Save And Next" at bounding box center [562, 414] width 146 height 20
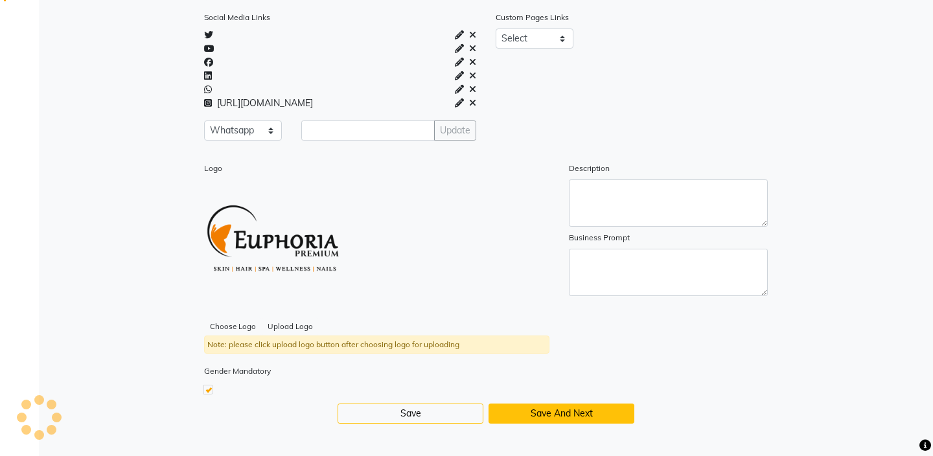
select select "15: 15"
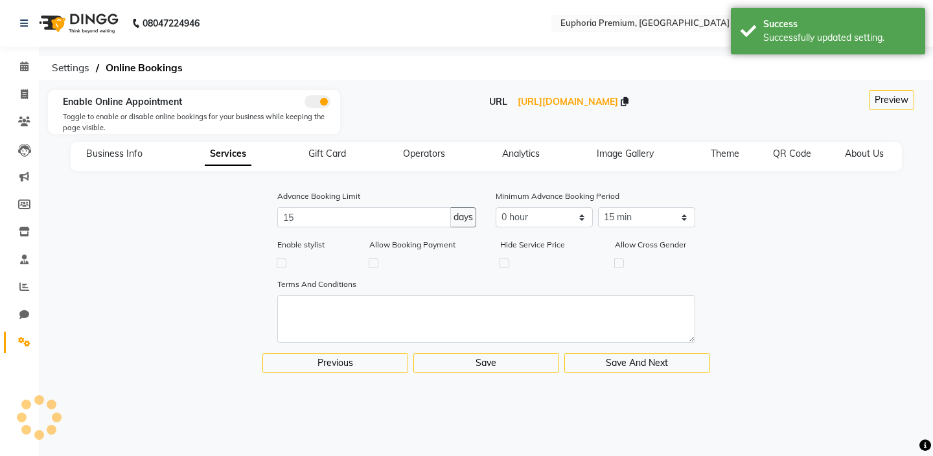
scroll to position [0, 0]
